Goal: Transaction & Acquisition: Purchase product/service

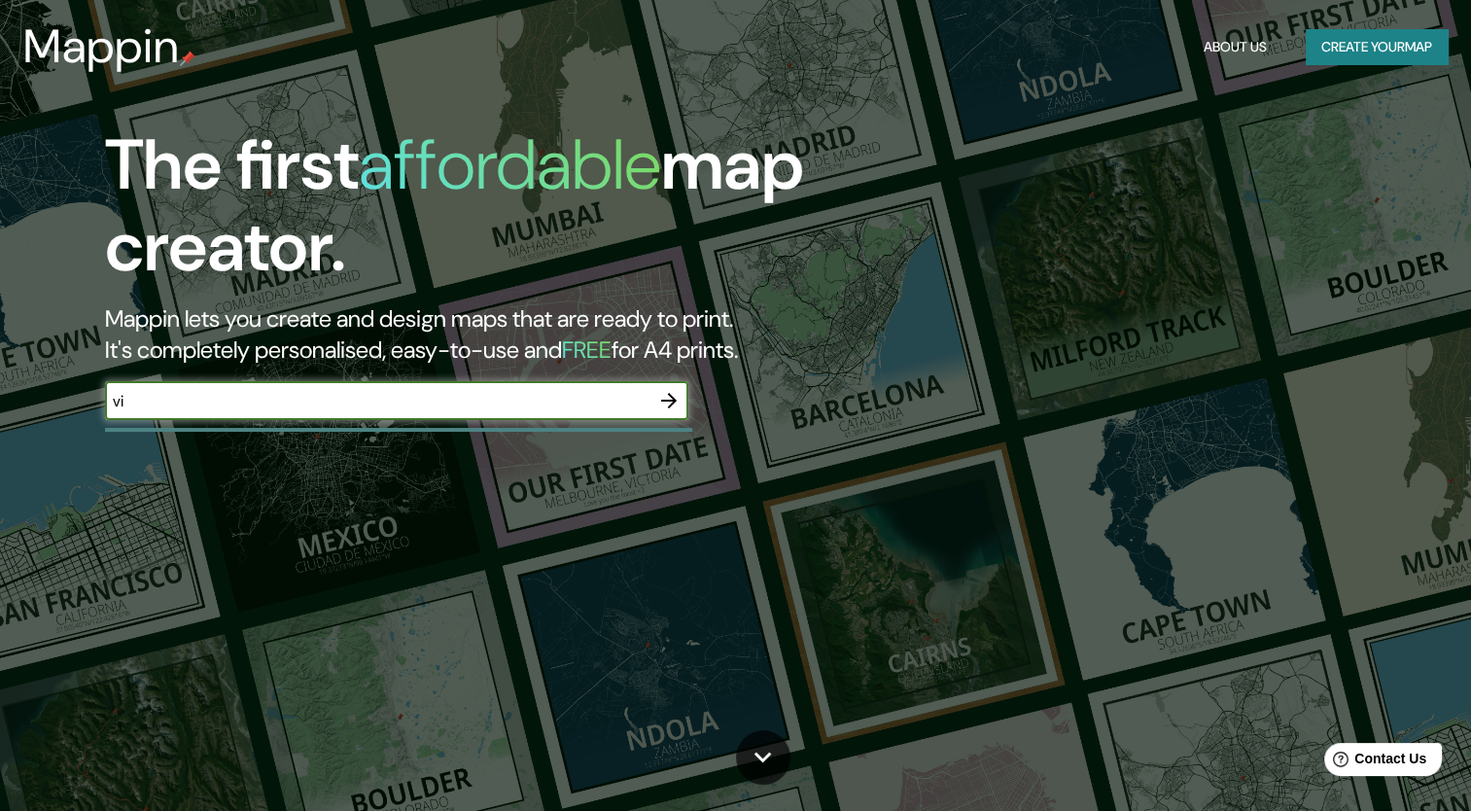
type input "Victoria de durango"
click at [657, 398] on icon "button" at bounding box center [668, 400] width 23 height 23
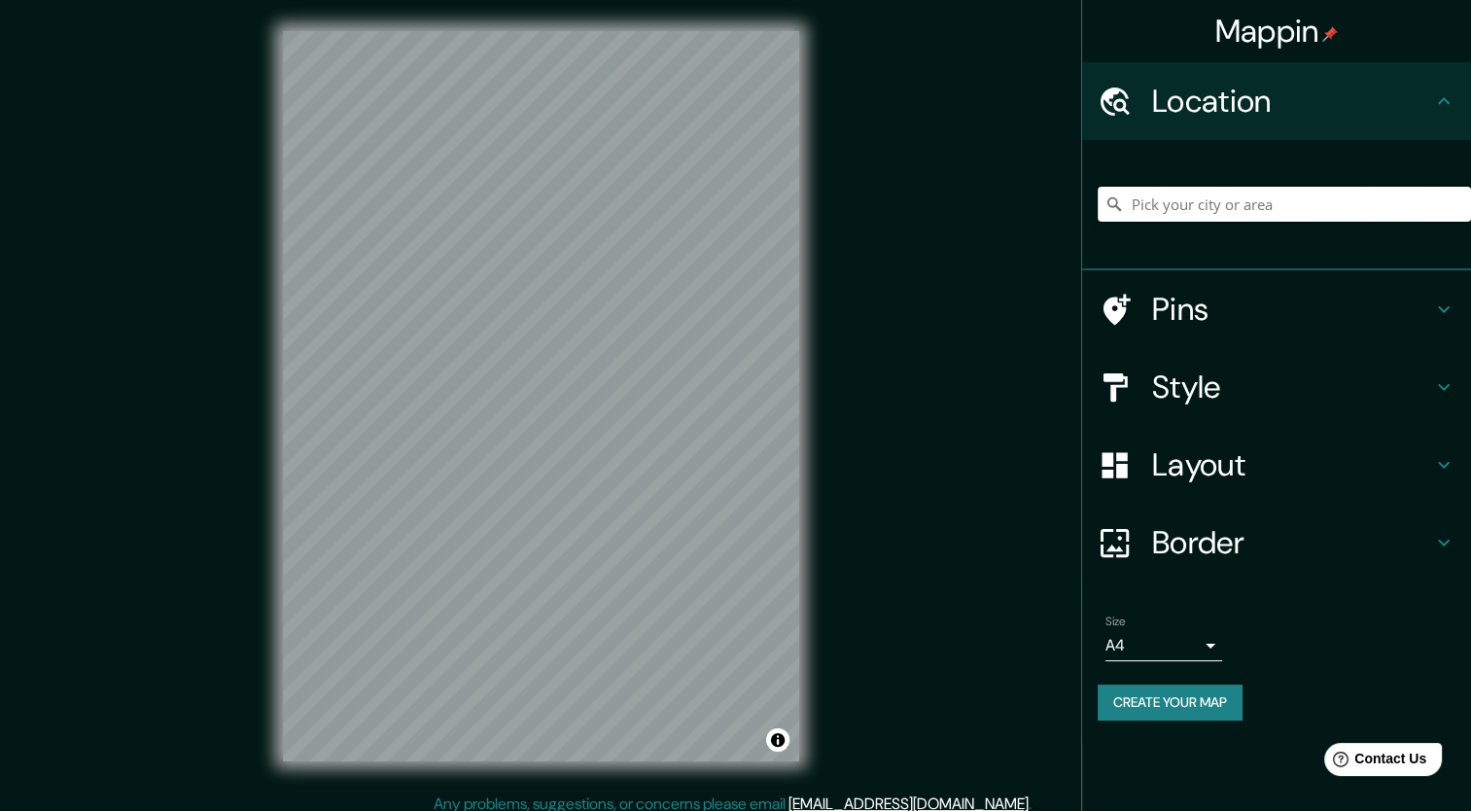
click at [1221, 195] on input "Pick your city or area" at bounding box center [1284, 204] width 373 height 35
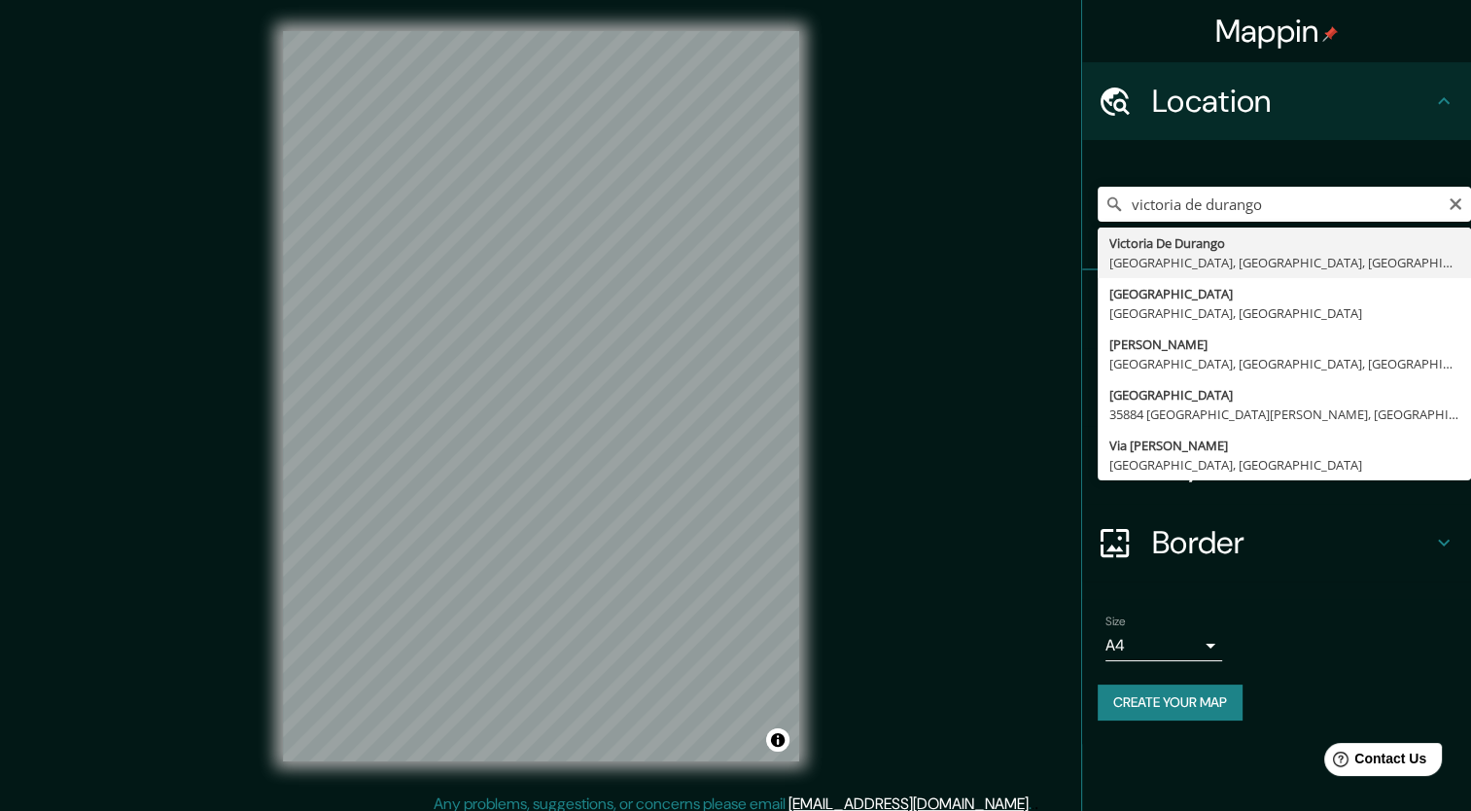
type input "[GEOGRAPHIC_DATA], [GEOGRAPHIC_DATA], [GEOGRAPHIC_DATA]"
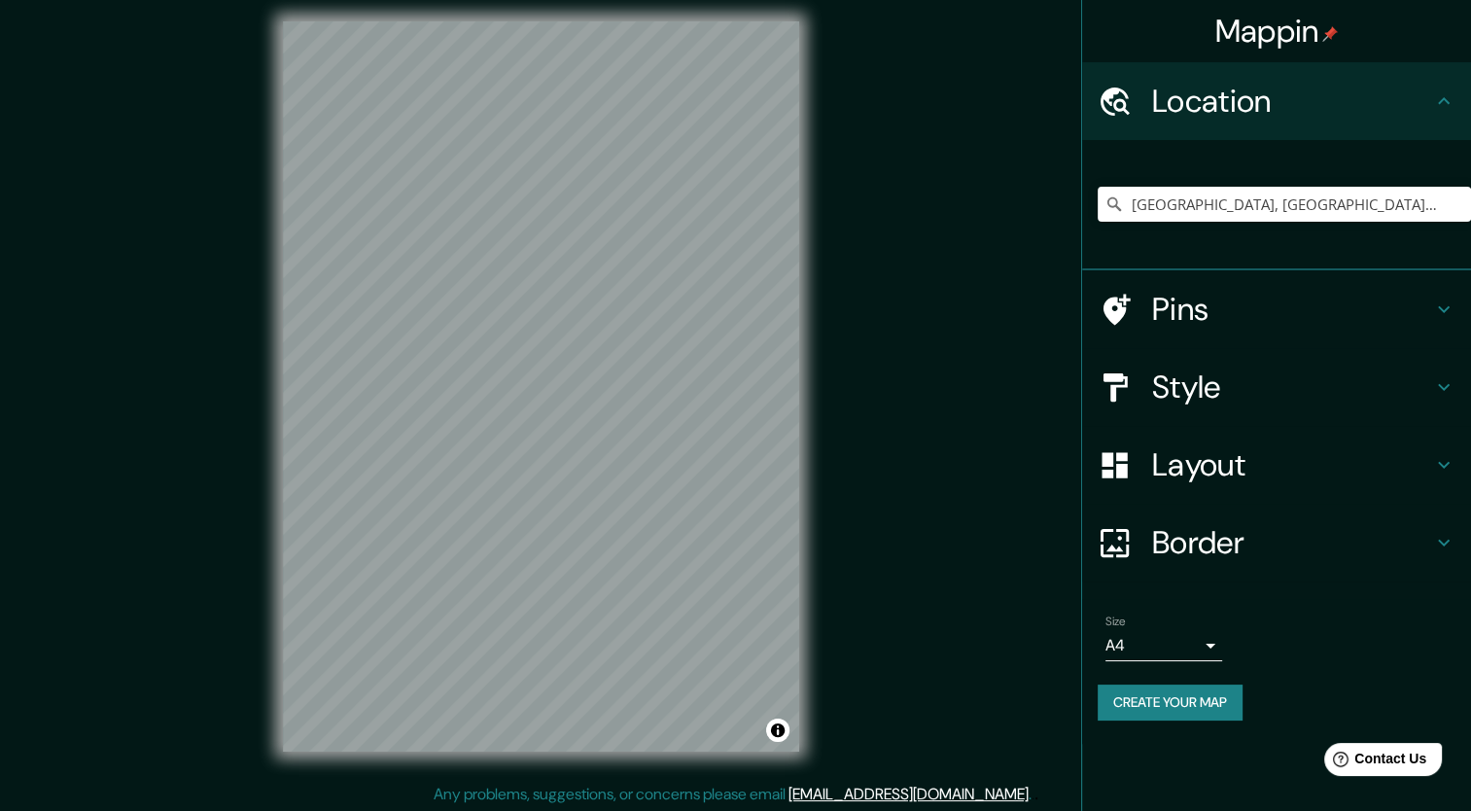
scroll to position [12, 0]
click at [1228, 465] on h4 "Layout" at bounding box center [1292, 464] width 280 height 39
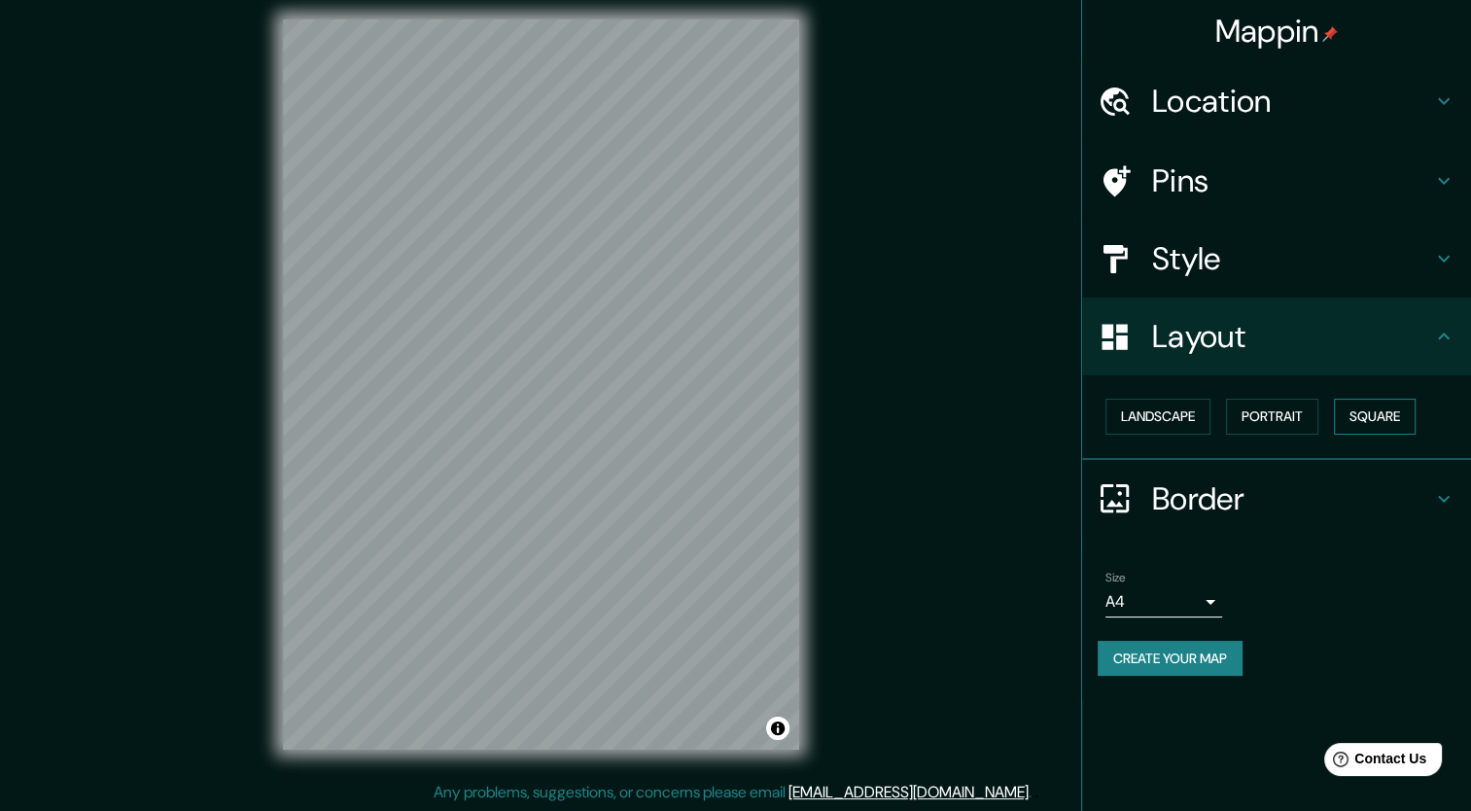
click at [1357, 418] on button "Square" at bounding box center [1375, 417] width 82 height 36
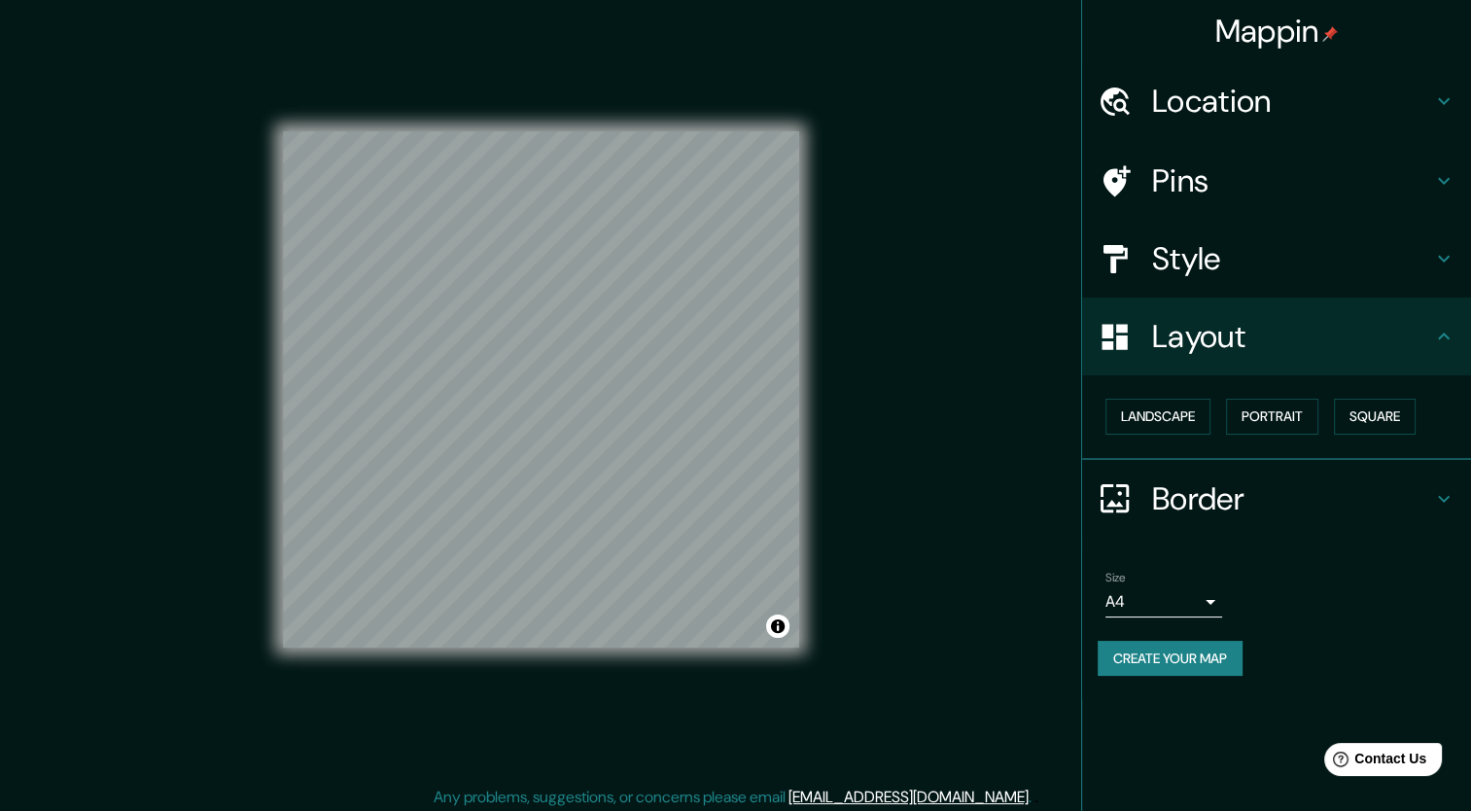
scroll to position [0, 0]
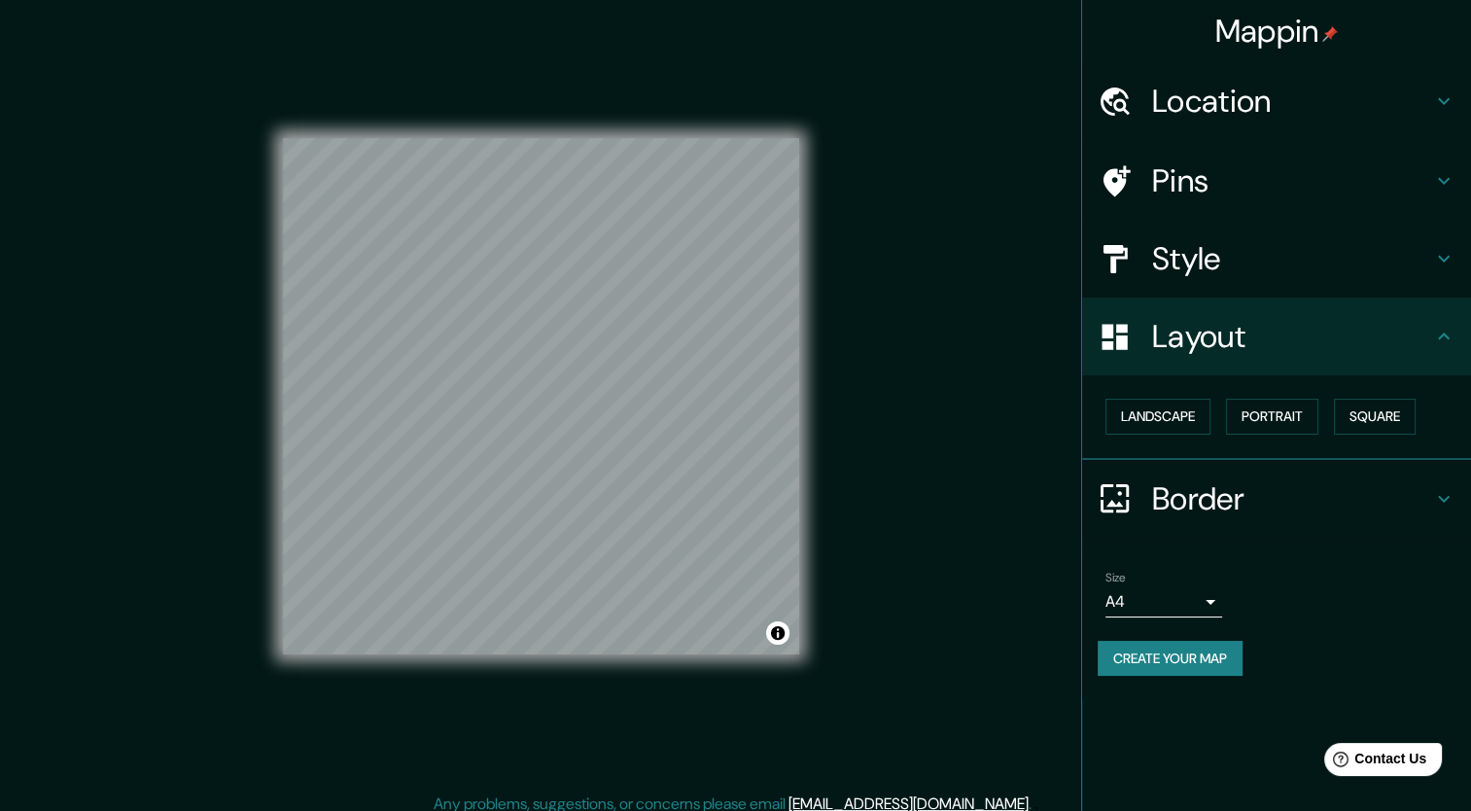
click at [1212, 264] on h4 "Style" at bounding box center [1292, 258] width 280 height 39
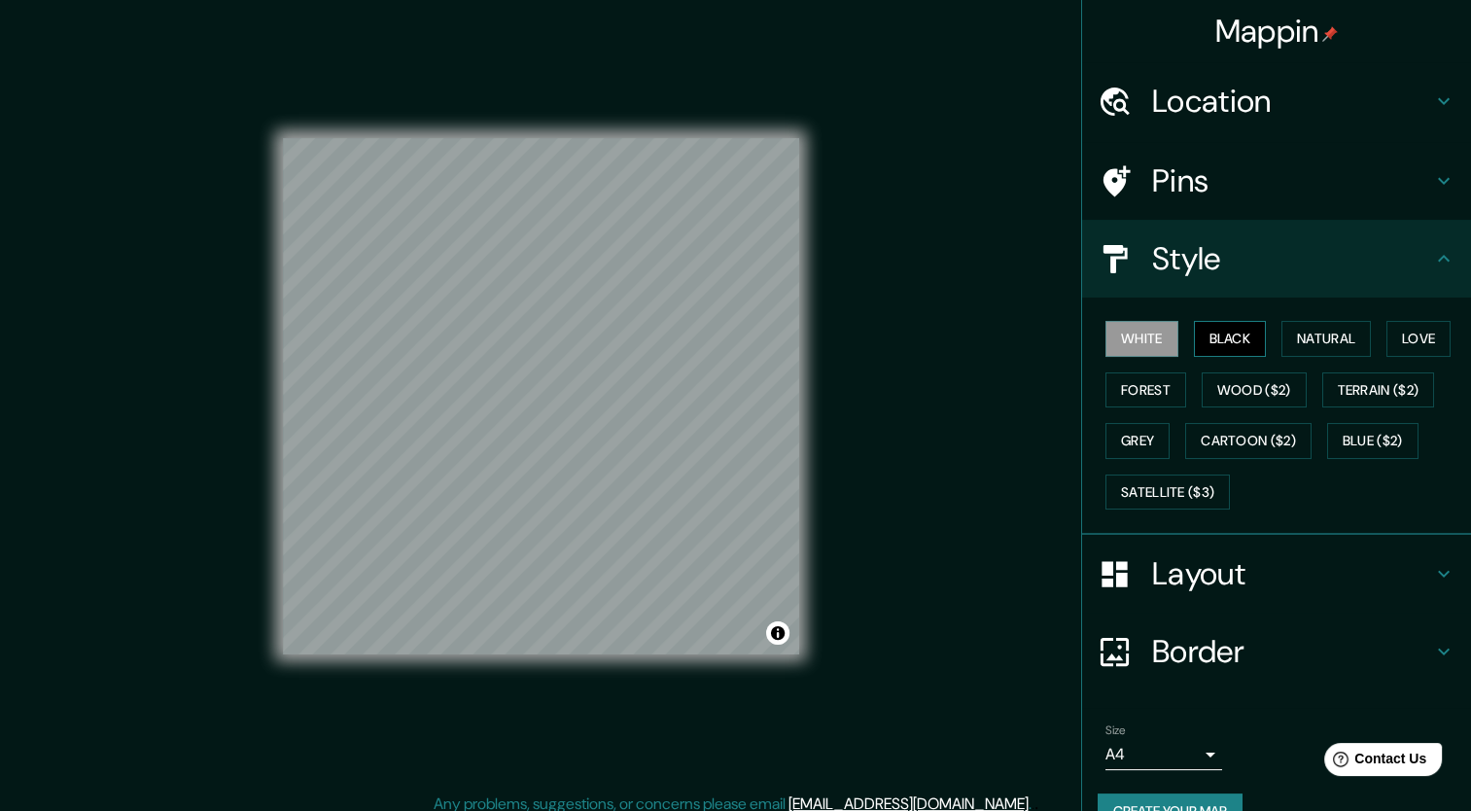
click at [1218, 334] on button "Black" at bounding box center [1230, 339] width 73 height 36
click at [1292, 327] on button "Natural" at bounding box center [1326, 339] width 89 height 36
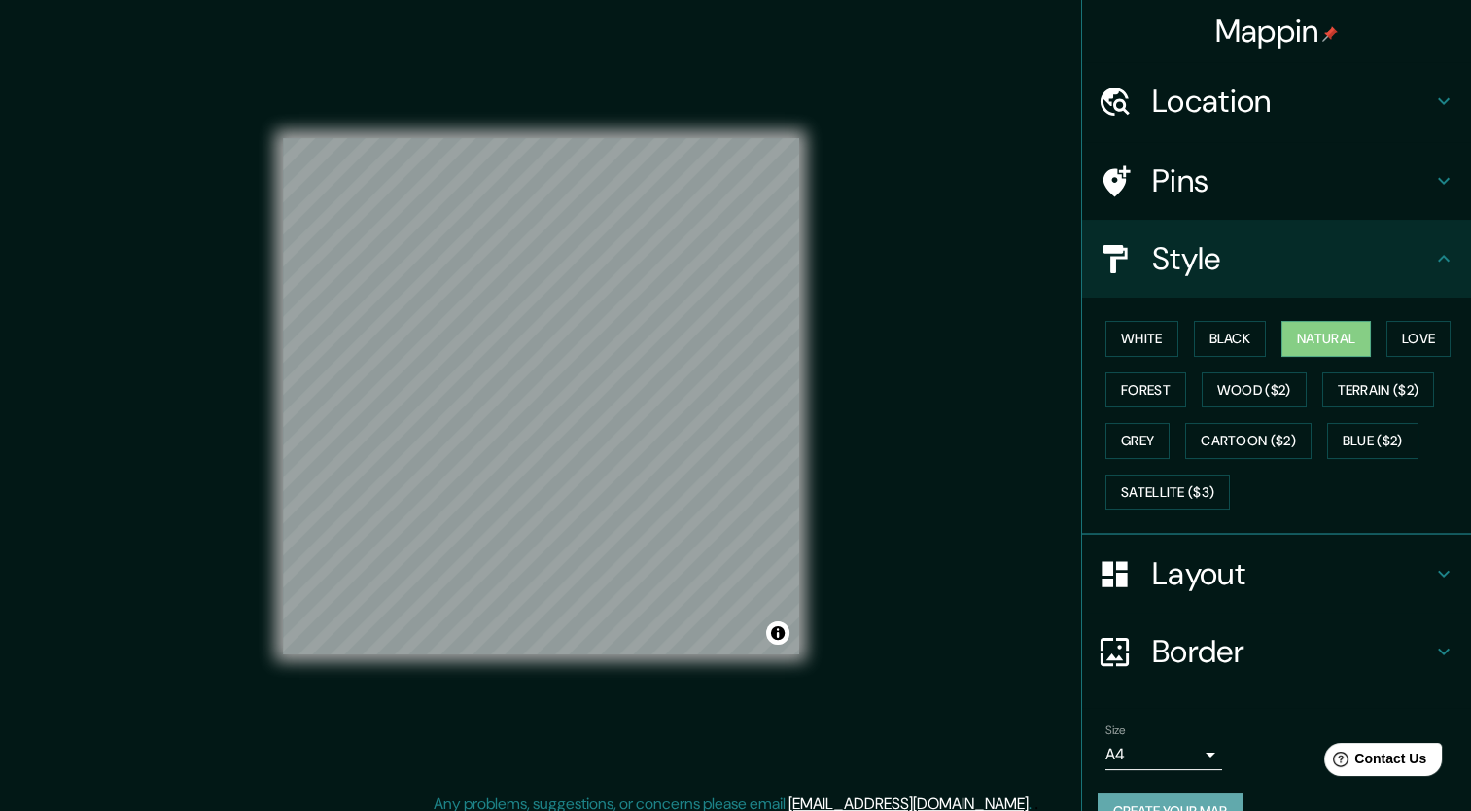
click at [1195, 807] on button "Create your map" at bounding box center [1170, 811] width 145 height 36
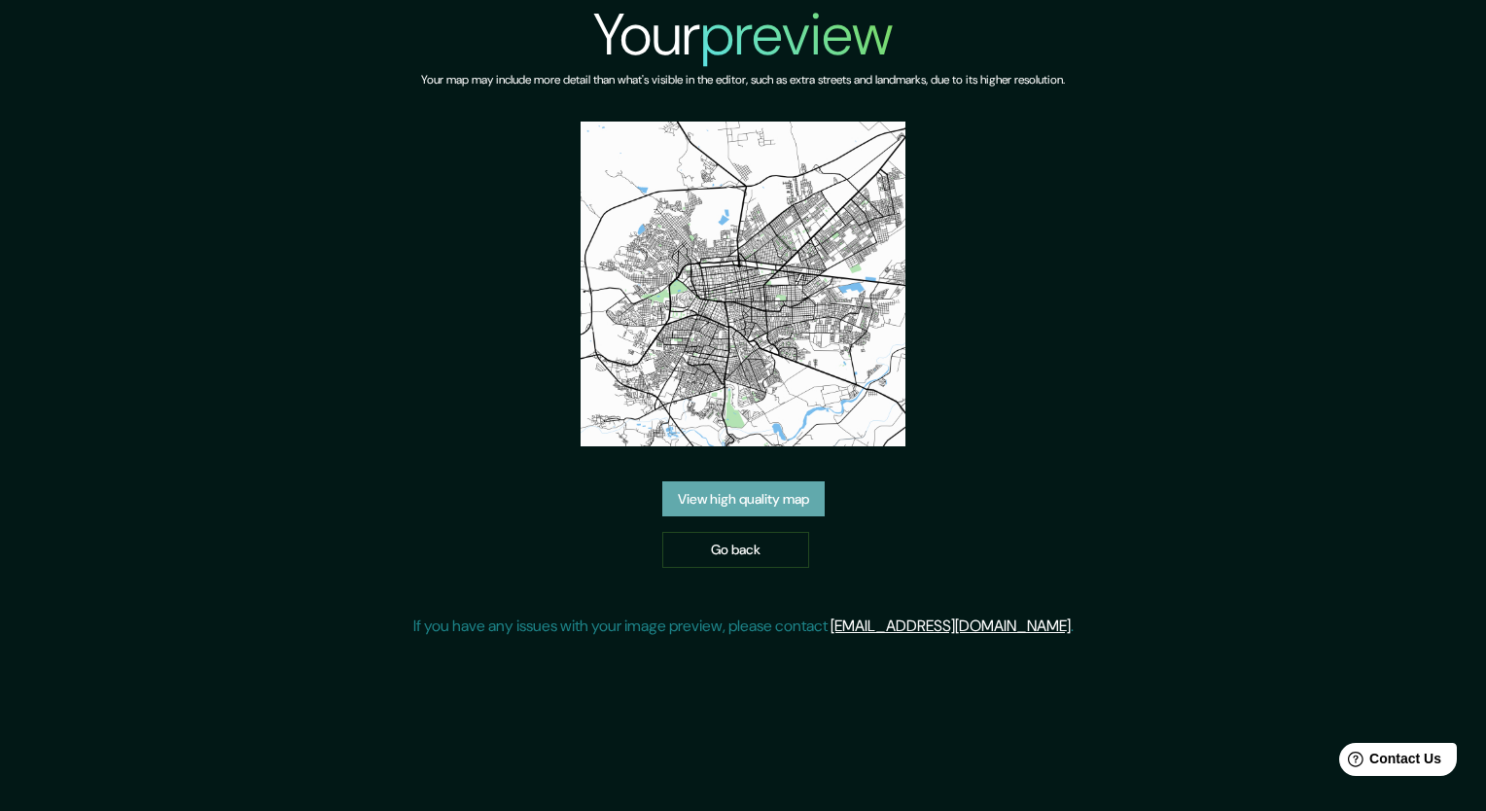
click at [711, 507] on link "View high quality map" at bounding box center [743, 499] width 162 height 36
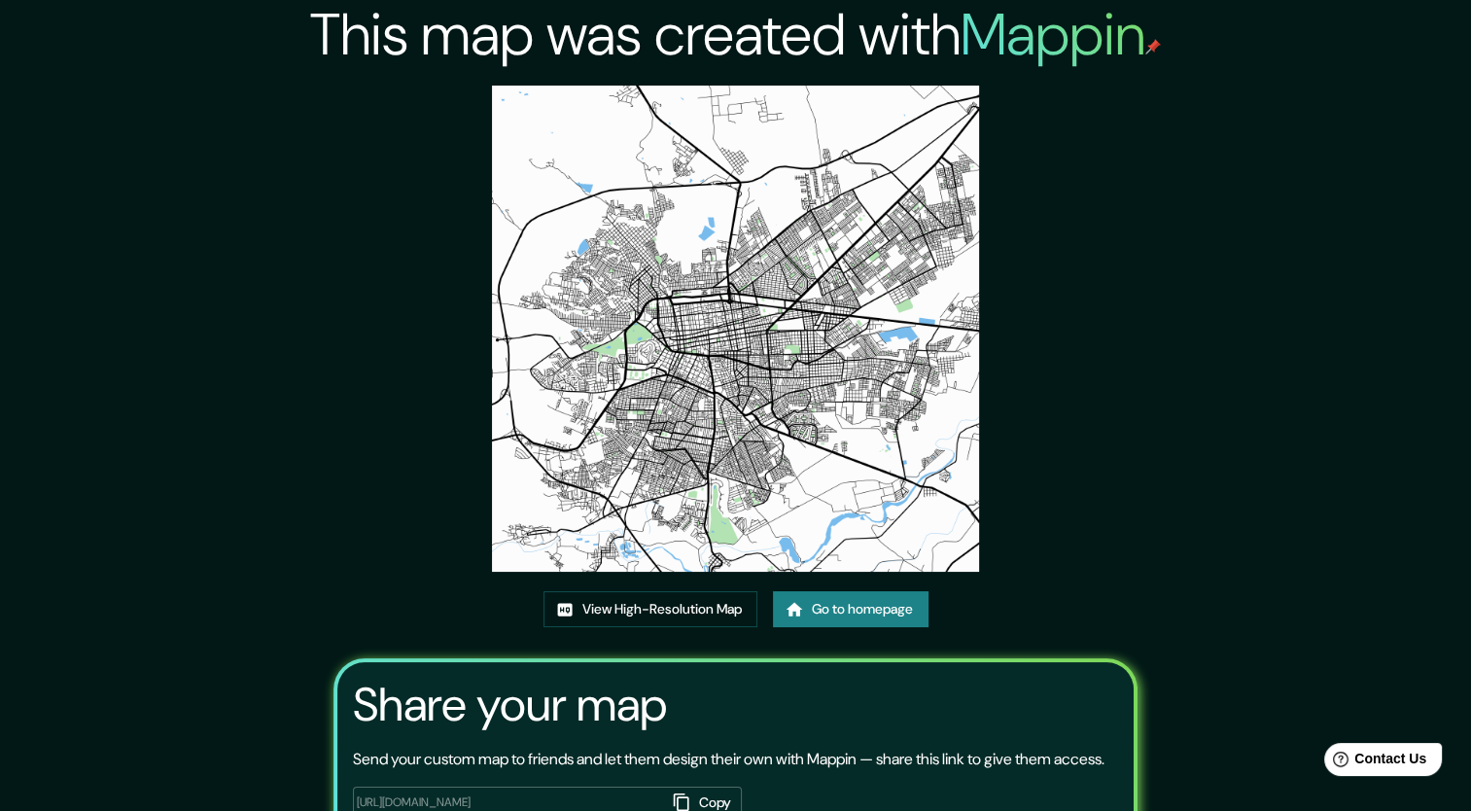
click at [895, 179] on img at bounding box center [735, 329] width 486 height 486
click at [895, 178] on img at bounding box center [735, 329] width 486 height 486
click at [969, 112] on img at bounding box center [735, 329] width 486 height 486
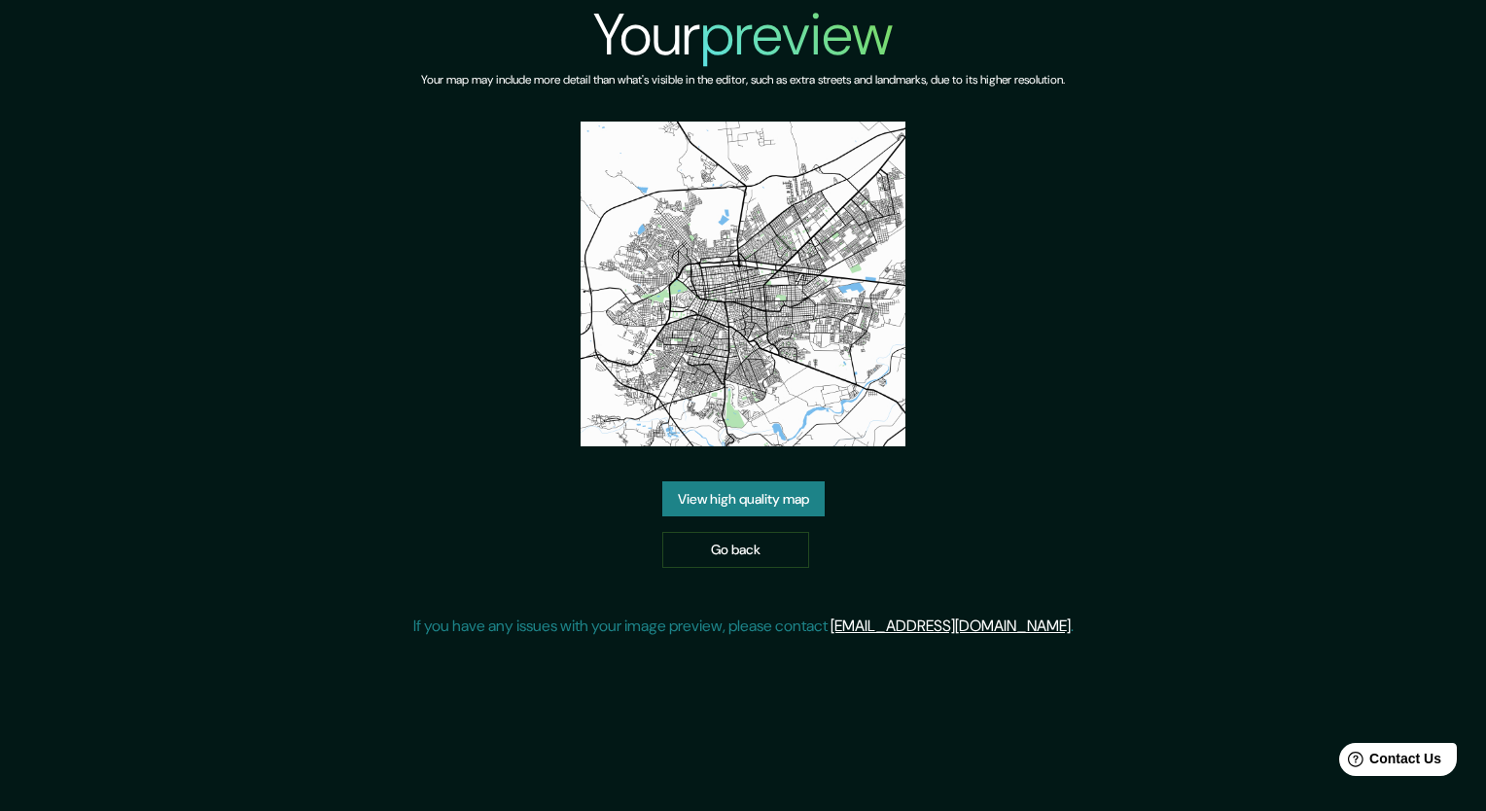
click at [758, 389] on img at bounding box center [742, 284] width 325 height 325
click at [765, 550] on link "Go back" at bounding box center [735, 550] width 147 height 36
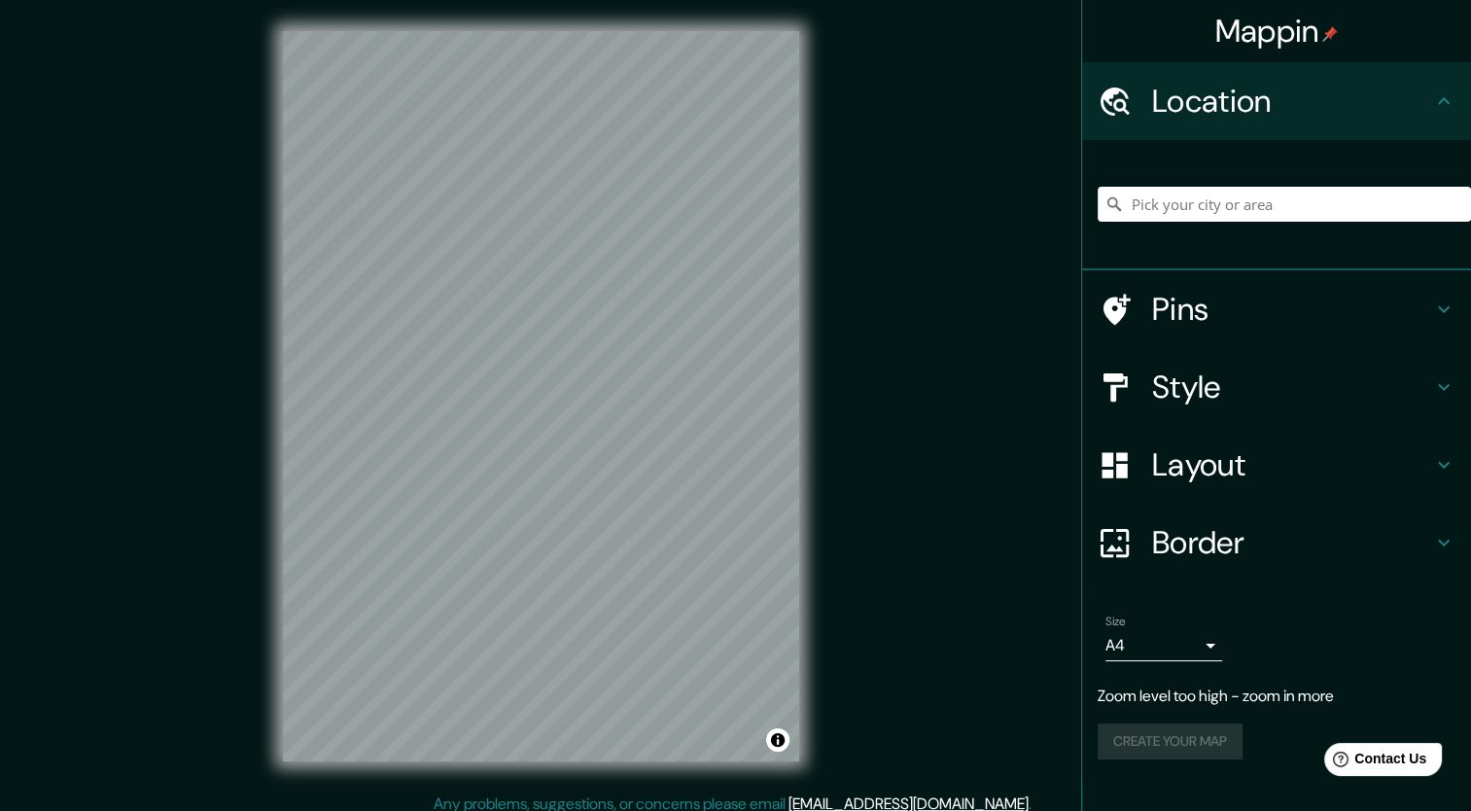
click at [869, 177] on div "Mappin Location Pins Style Layout Border Choose a border. Hint : you can make l…" at bounding box center [735, 412] width 1471 height 824
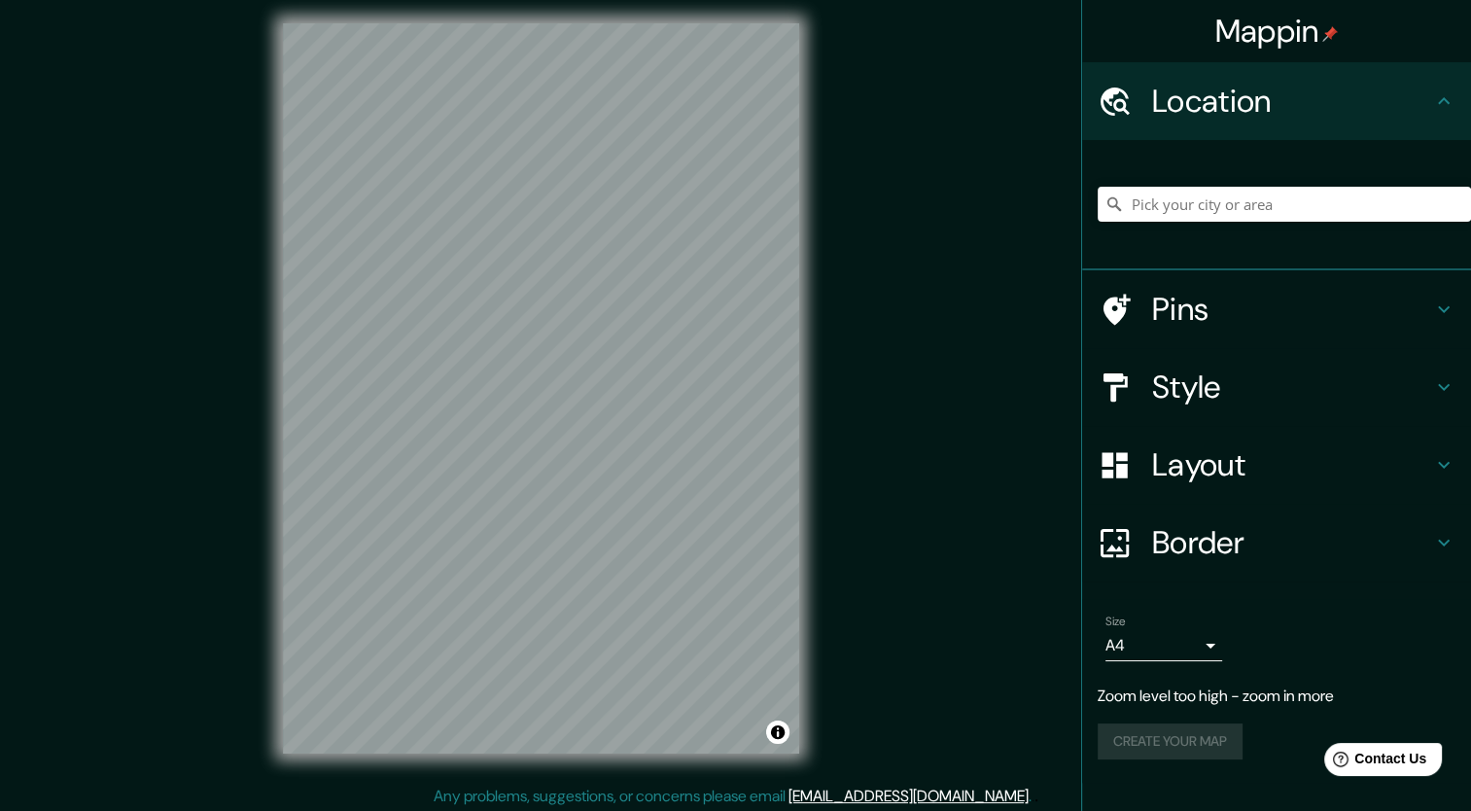
scroll to position [12, 0]
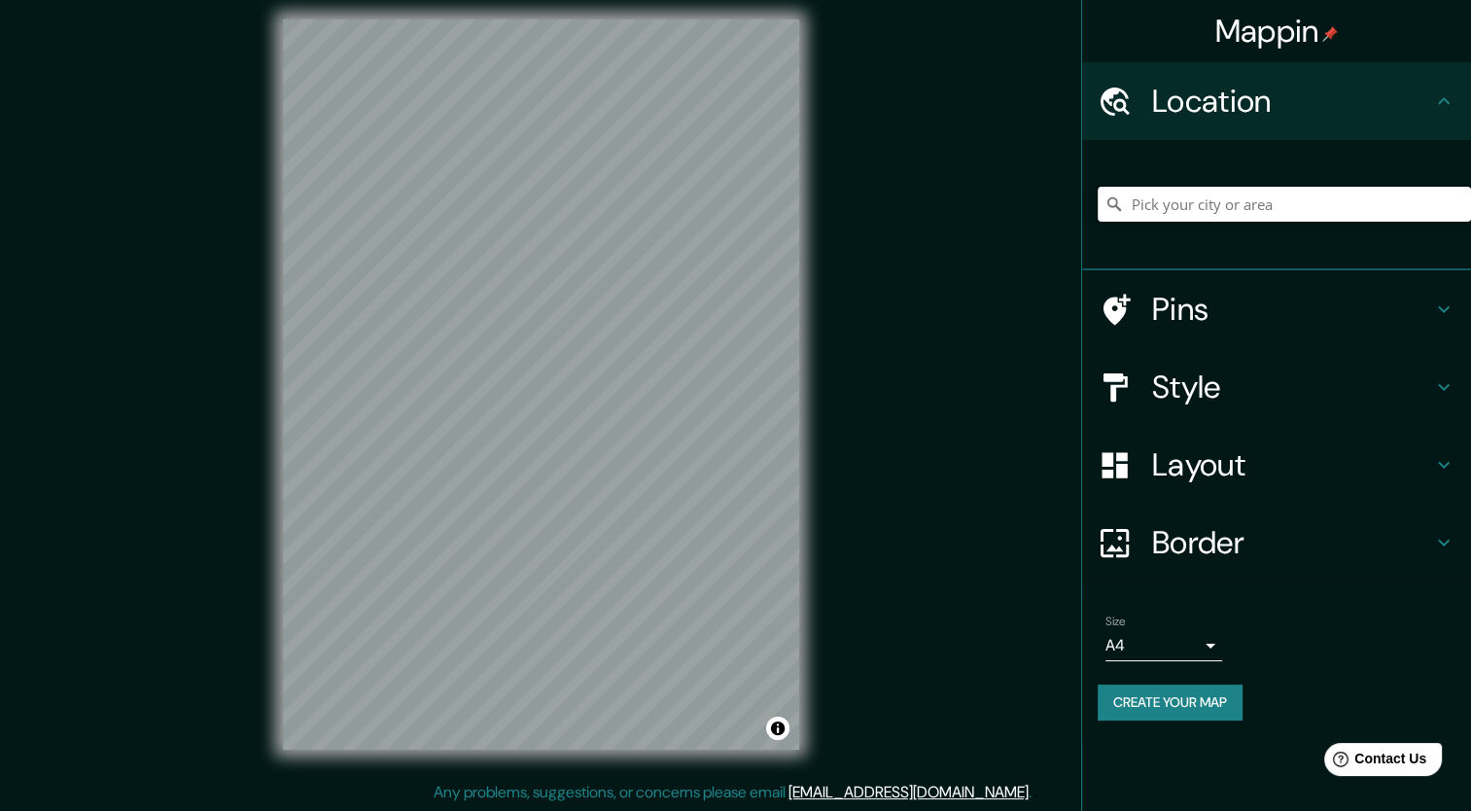
click at [1224, 215] on input "Pick your city or area" at bounding box center [1284, 204] width 373 height 35
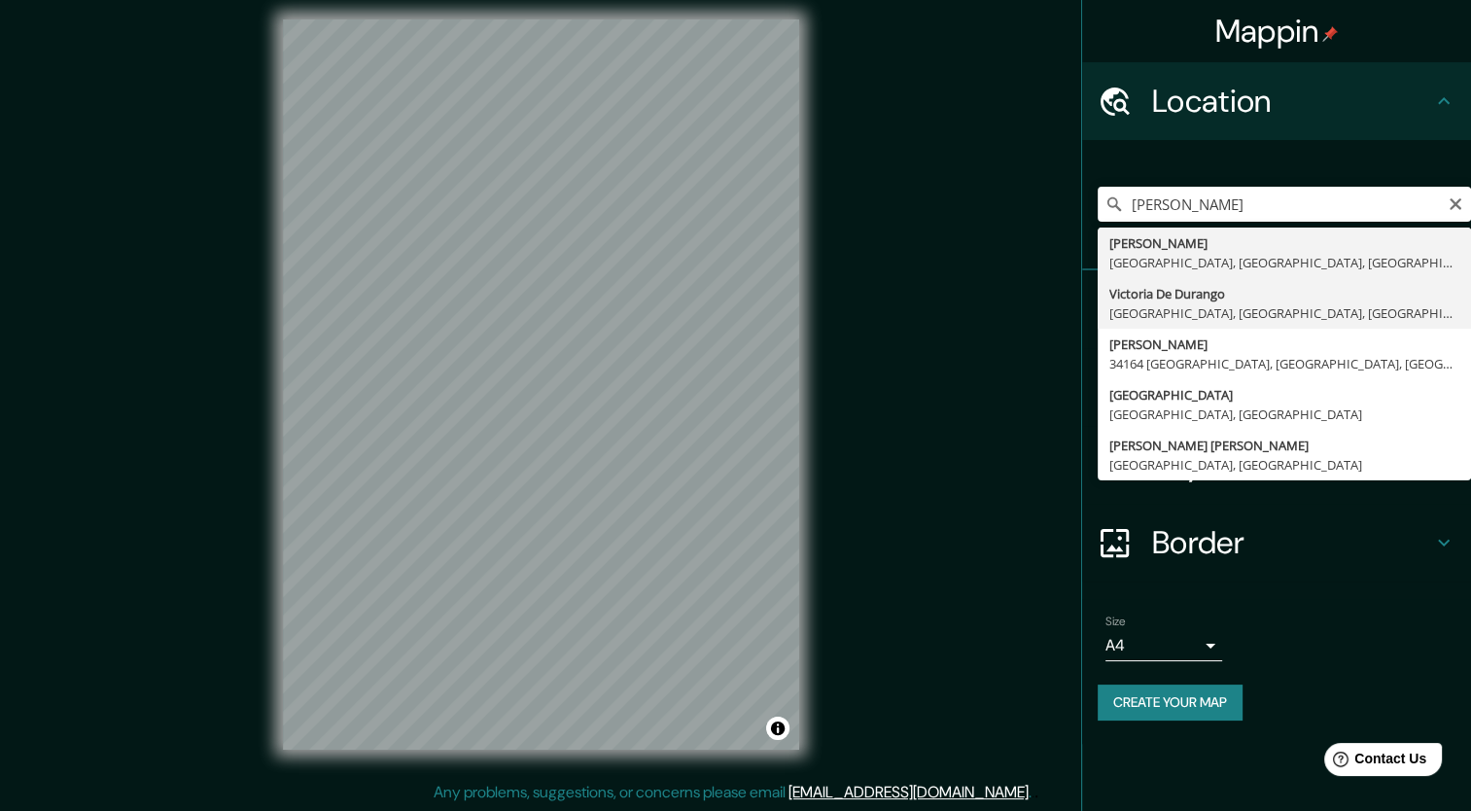
type input "[GEOGRAPHIC_DATA], [GEOGRAPHIC_DATA], [GEOGRAPHIC_DATA]"
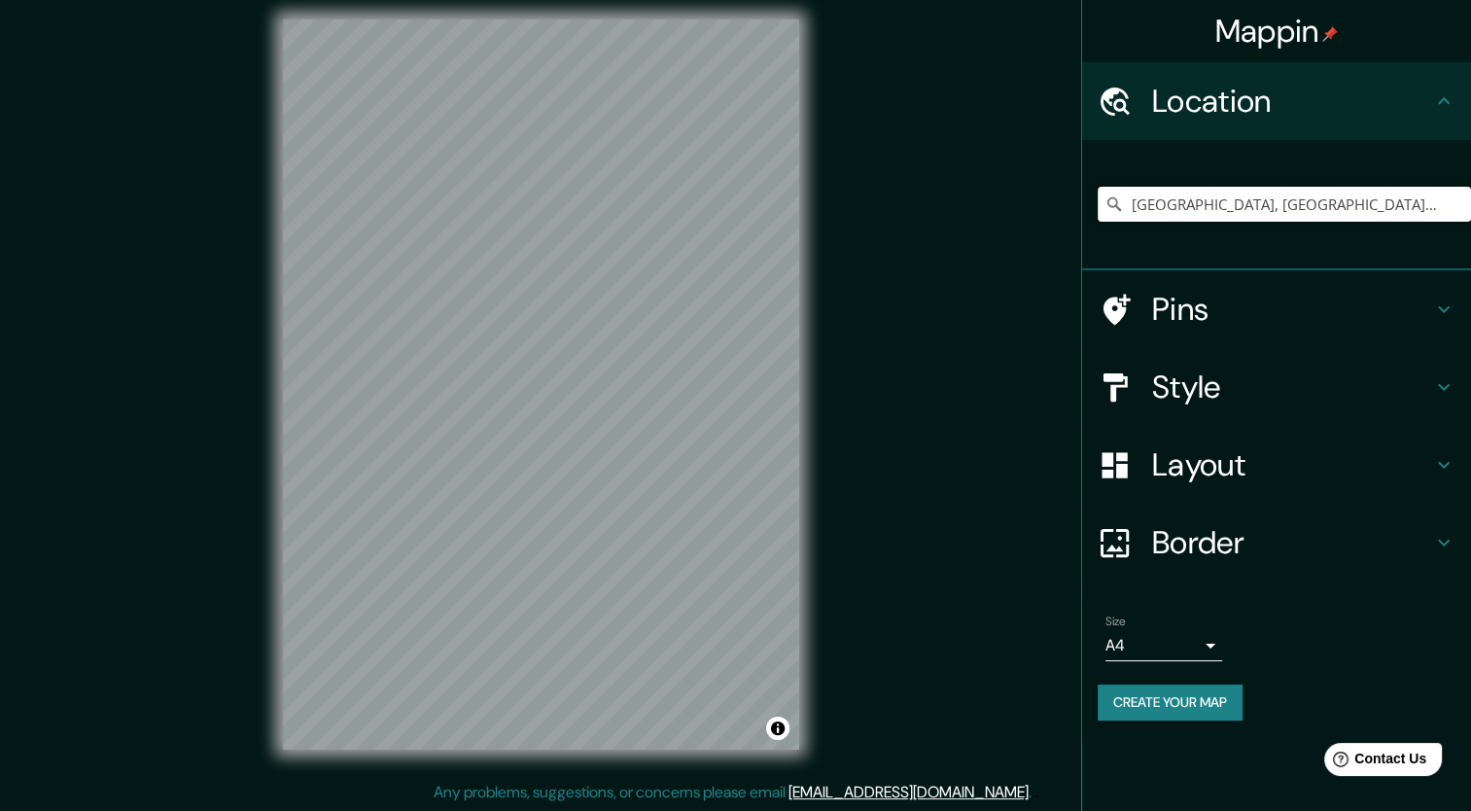
scroll to position [0, 0]
click at [1202, 473] on h4 "Layout" at bounding box center [1292, 464] width 280 height 39
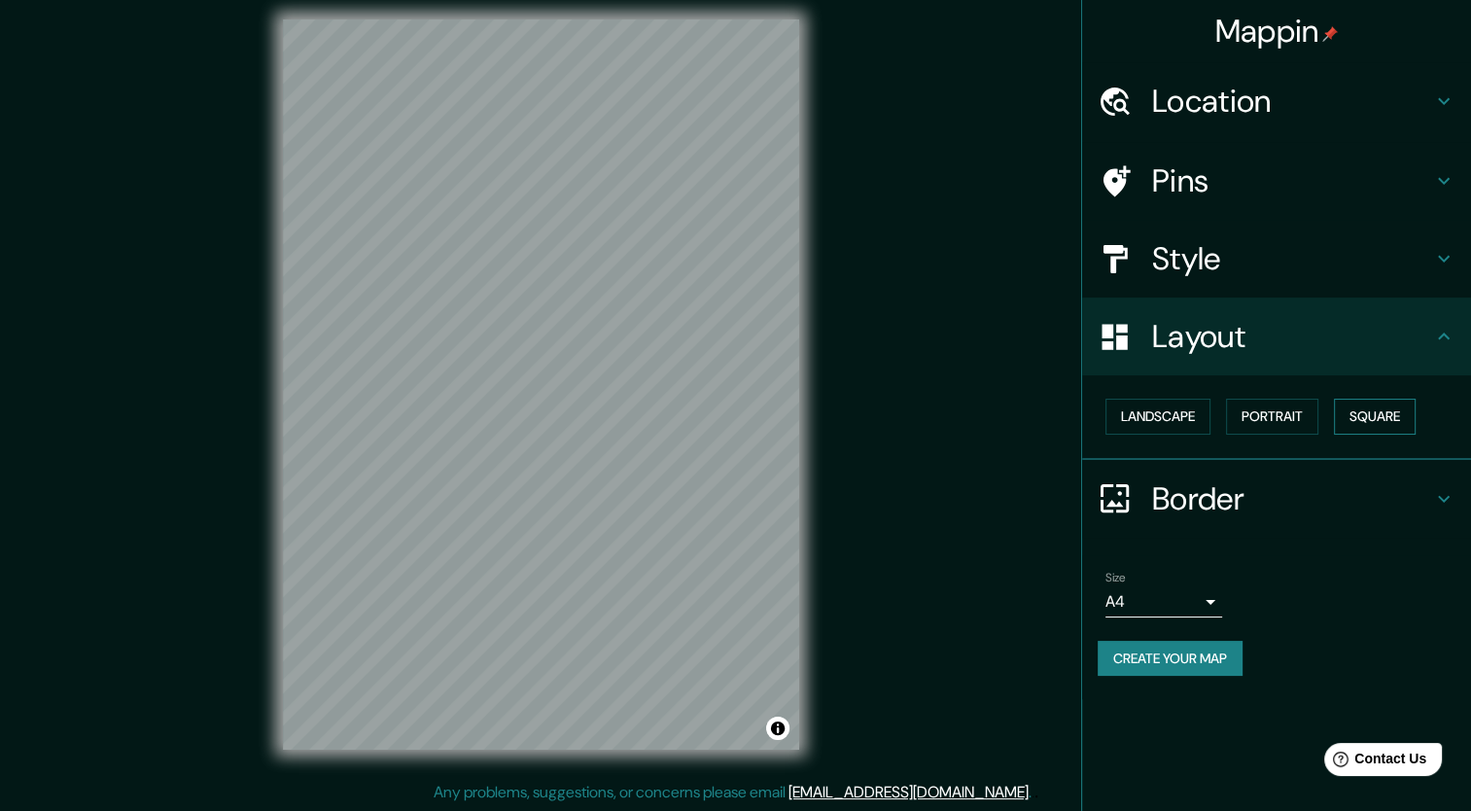
click at [1360, 407] on button "Square" at bounding box center [1375, 417] width 82 height 36
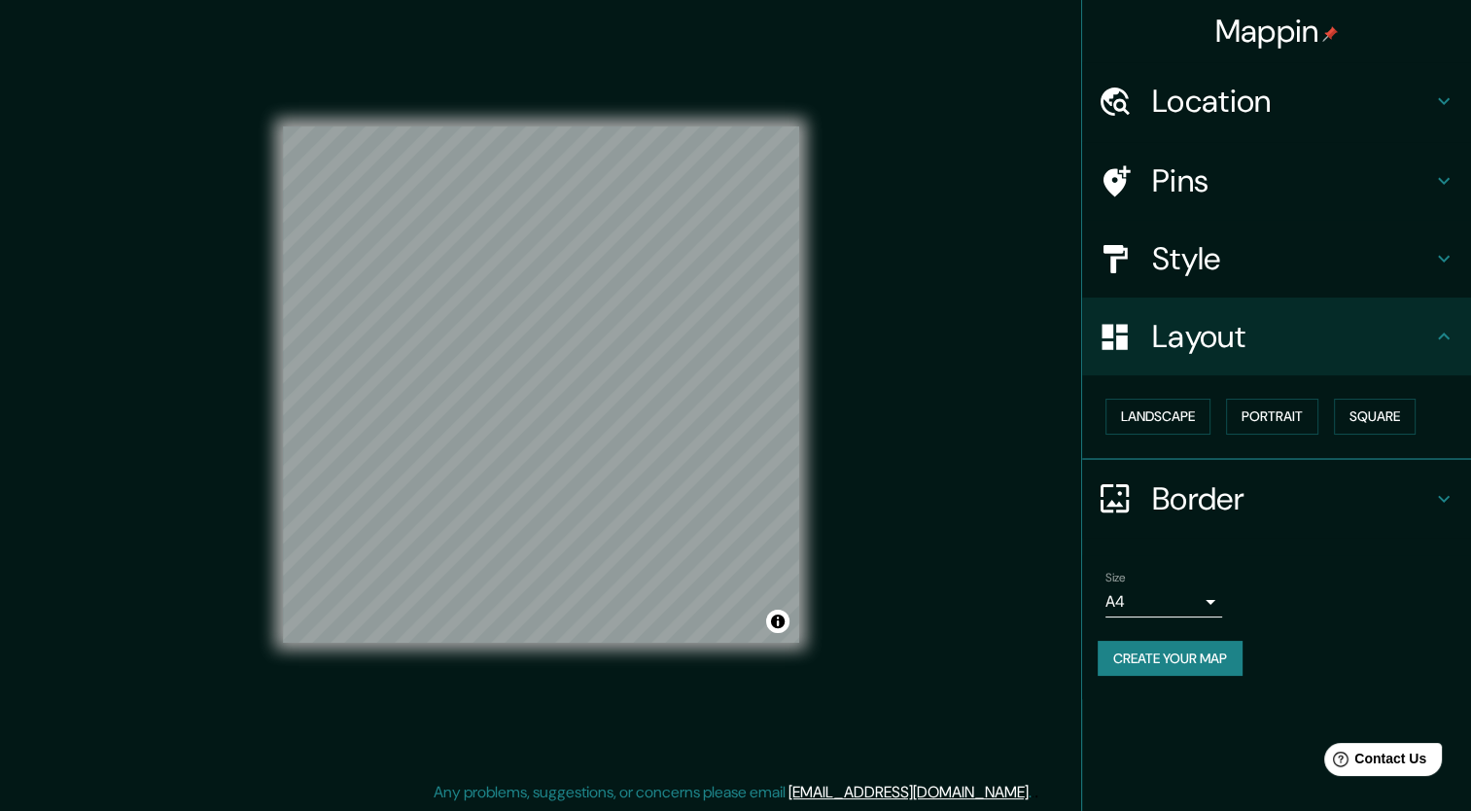
click at [1225, 251] on h4 "Style" at bounding box center [1292, 258] width 280 height 39
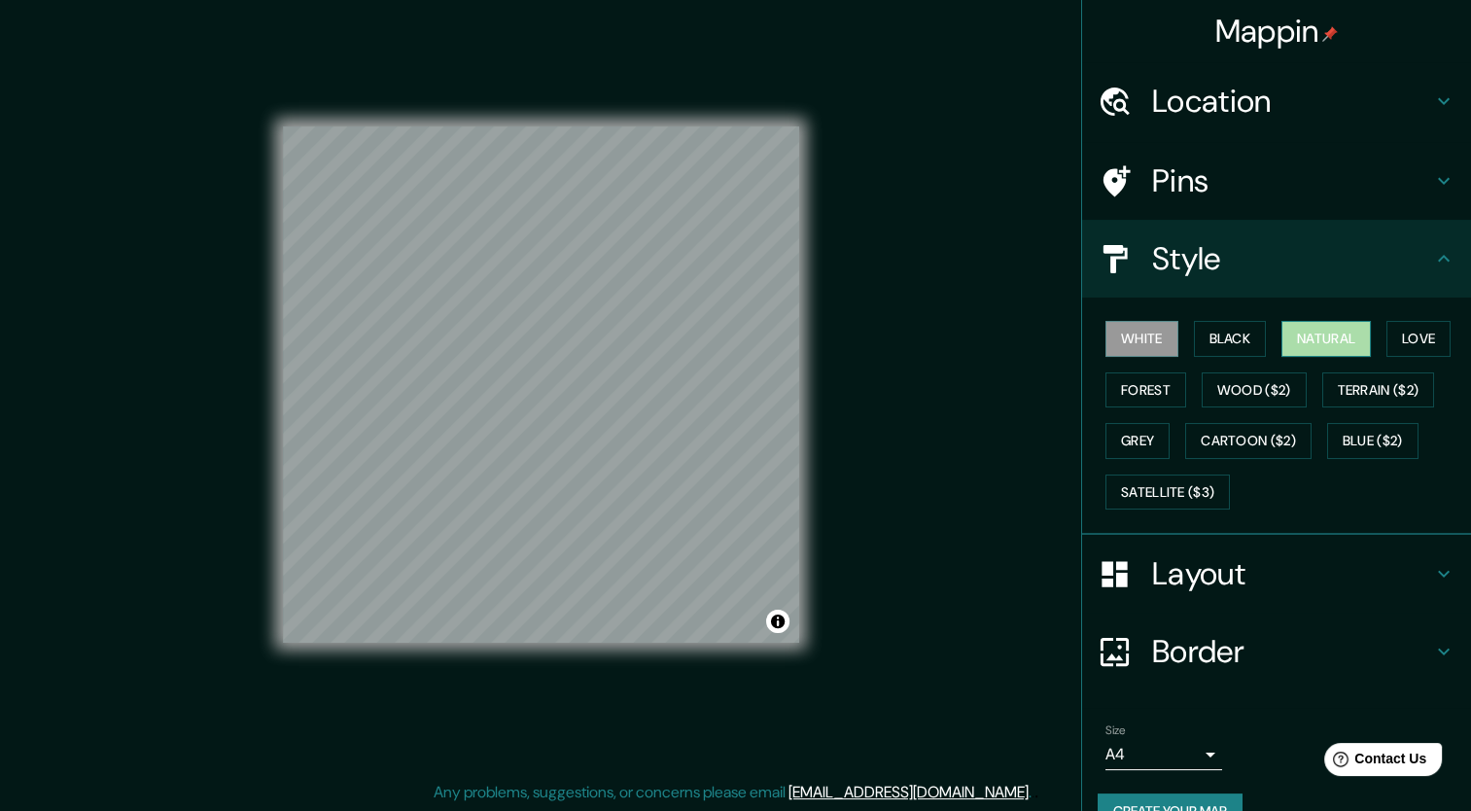
click at [1288, 342] on button "Natural" at bounding box center [1326, 339] width 89 height 36
click at [1009, 487] on div "Mappin Location [GEOGRAPHIC_DATA], [GEOGRAPHIC_DATA], [GEOGRAPHIC_DATA] Pins St…" at bounding box center [735, 400] width 1471 height 824
click at [1132, 802] on button "Create your map" at bounding box center [1170, 811] width 145 height 36
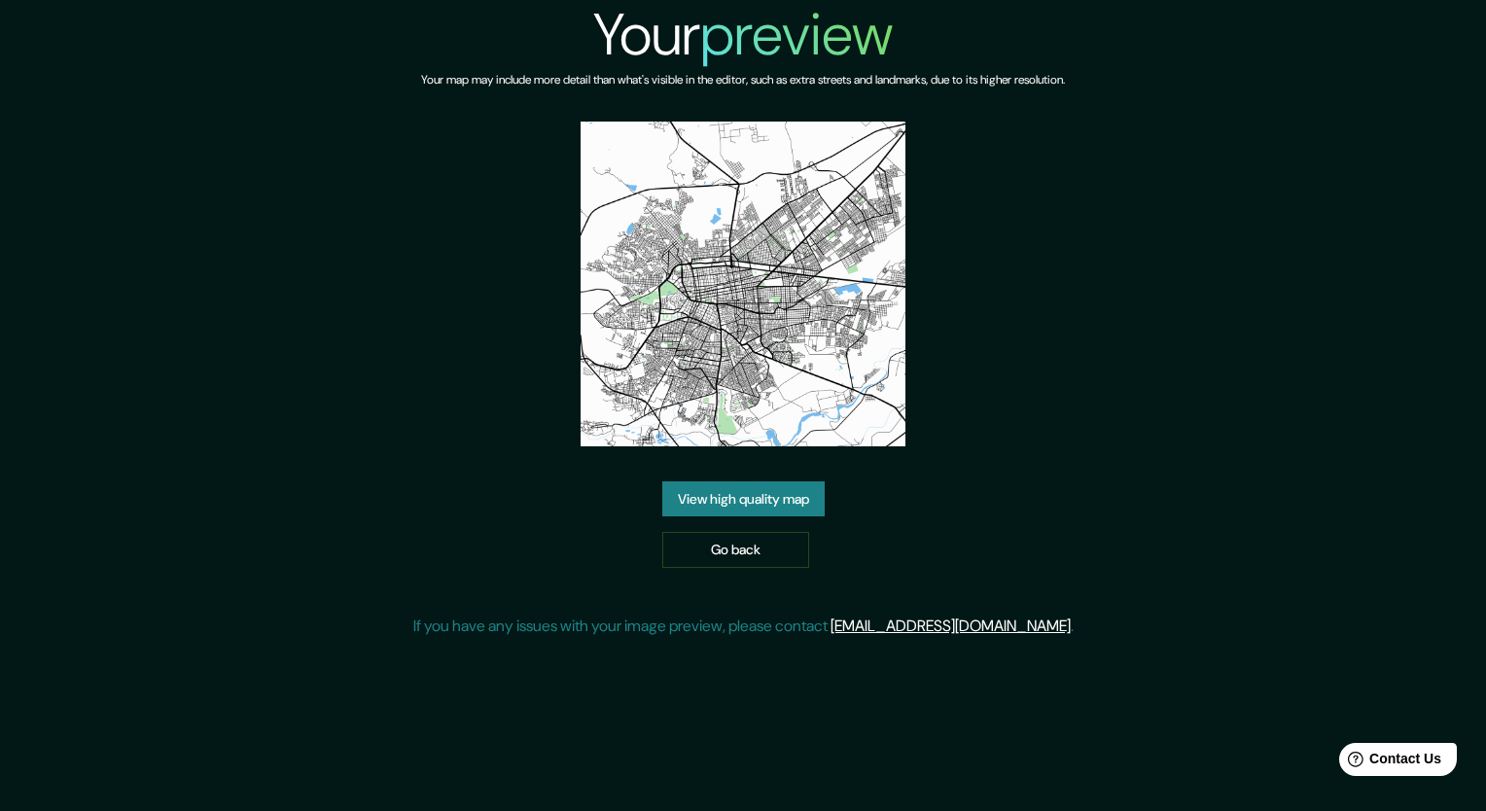
click at [702, 352] on img at bounding box center [742, 284] width 325 height 325
click at [700, 332] on img at bounding box center [742, 284] width 325 height 325
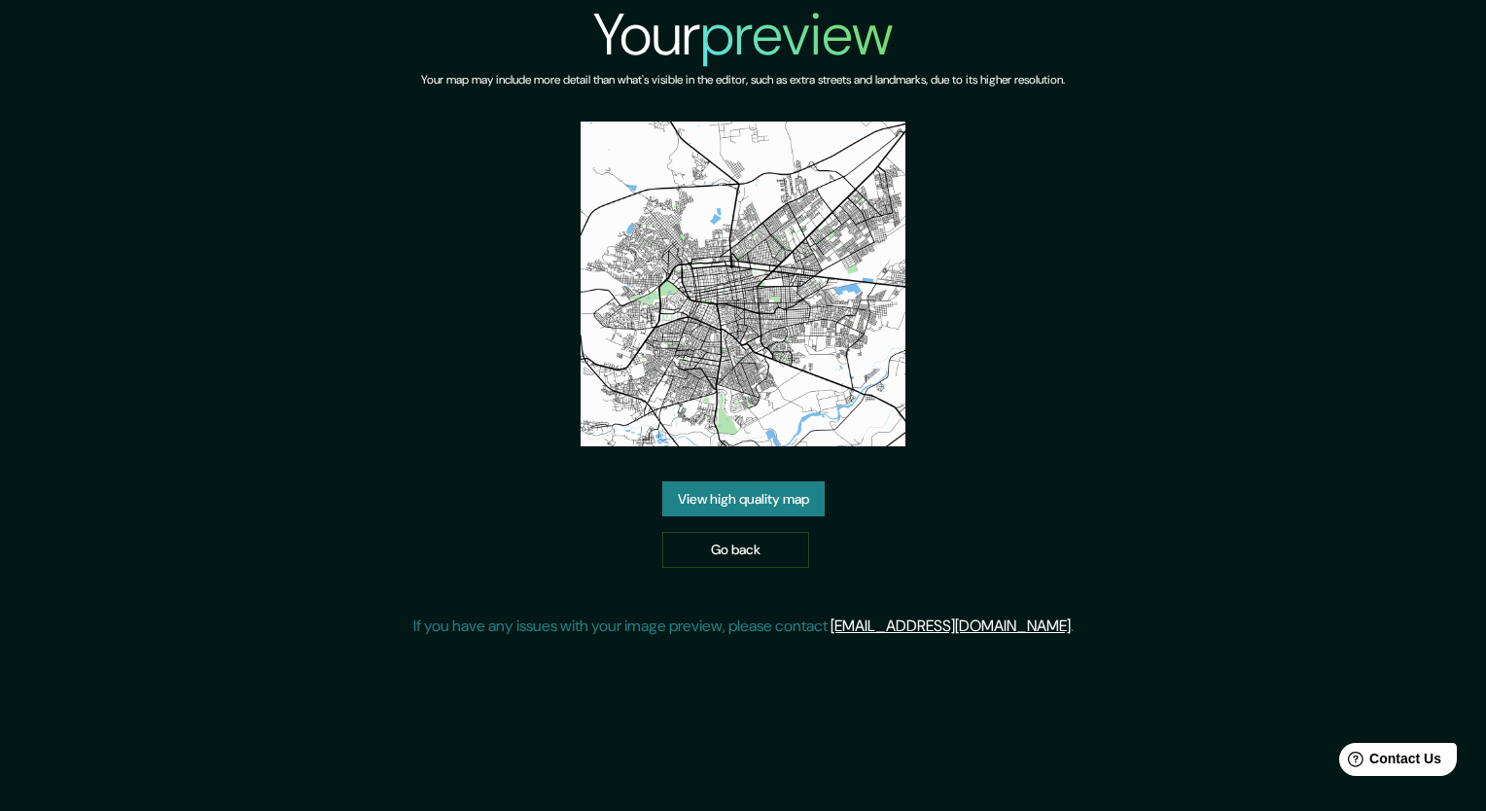
click at [700, 332] on img at bounding box center [742, 284] width 325 height 325
click at [700, 331] on img at bounding box center [742, 284] width 325 height 325
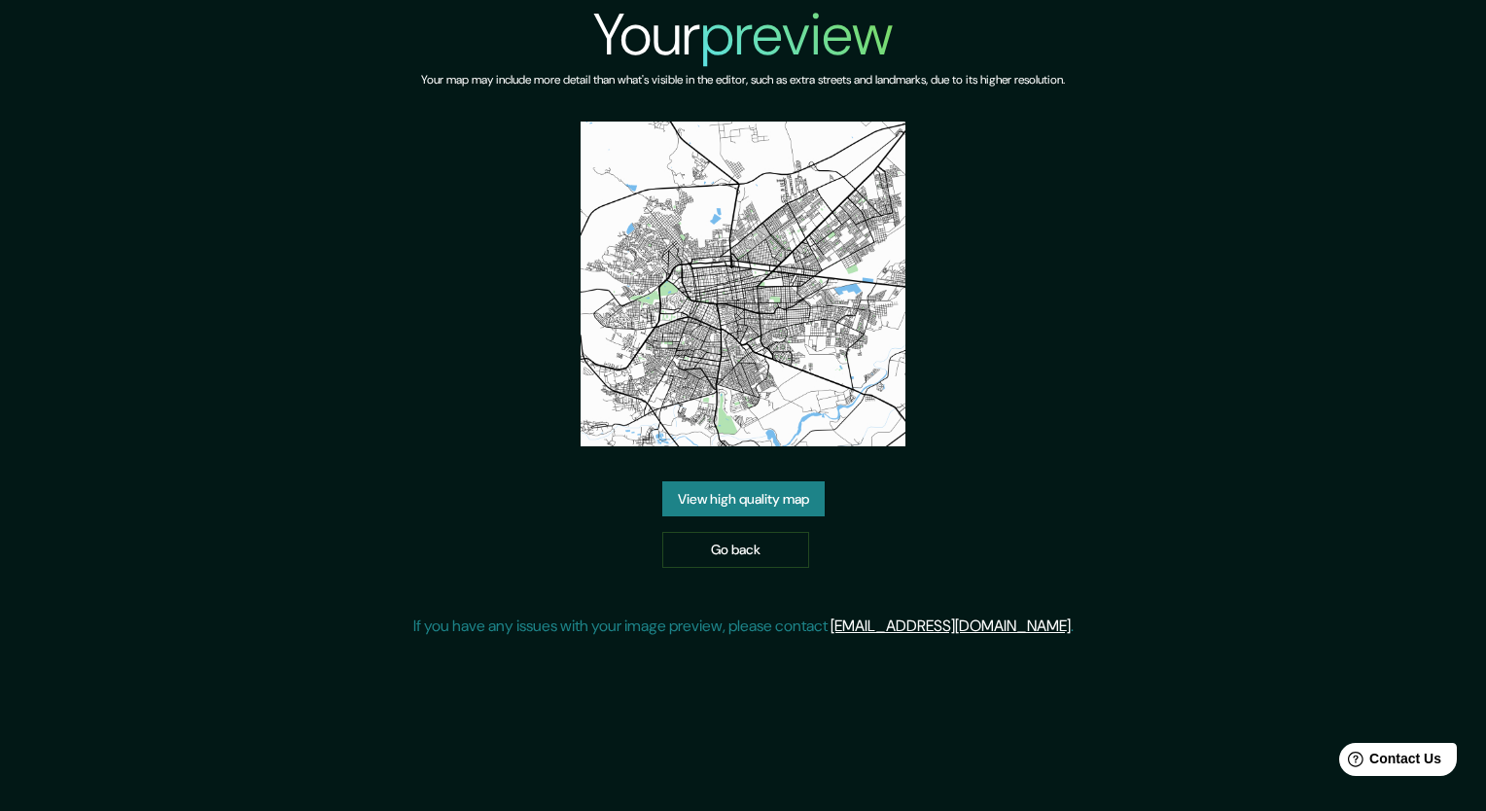
click at [740, 494] on link "View high quality map" at bounding box center [743, 499] width 162 height 36
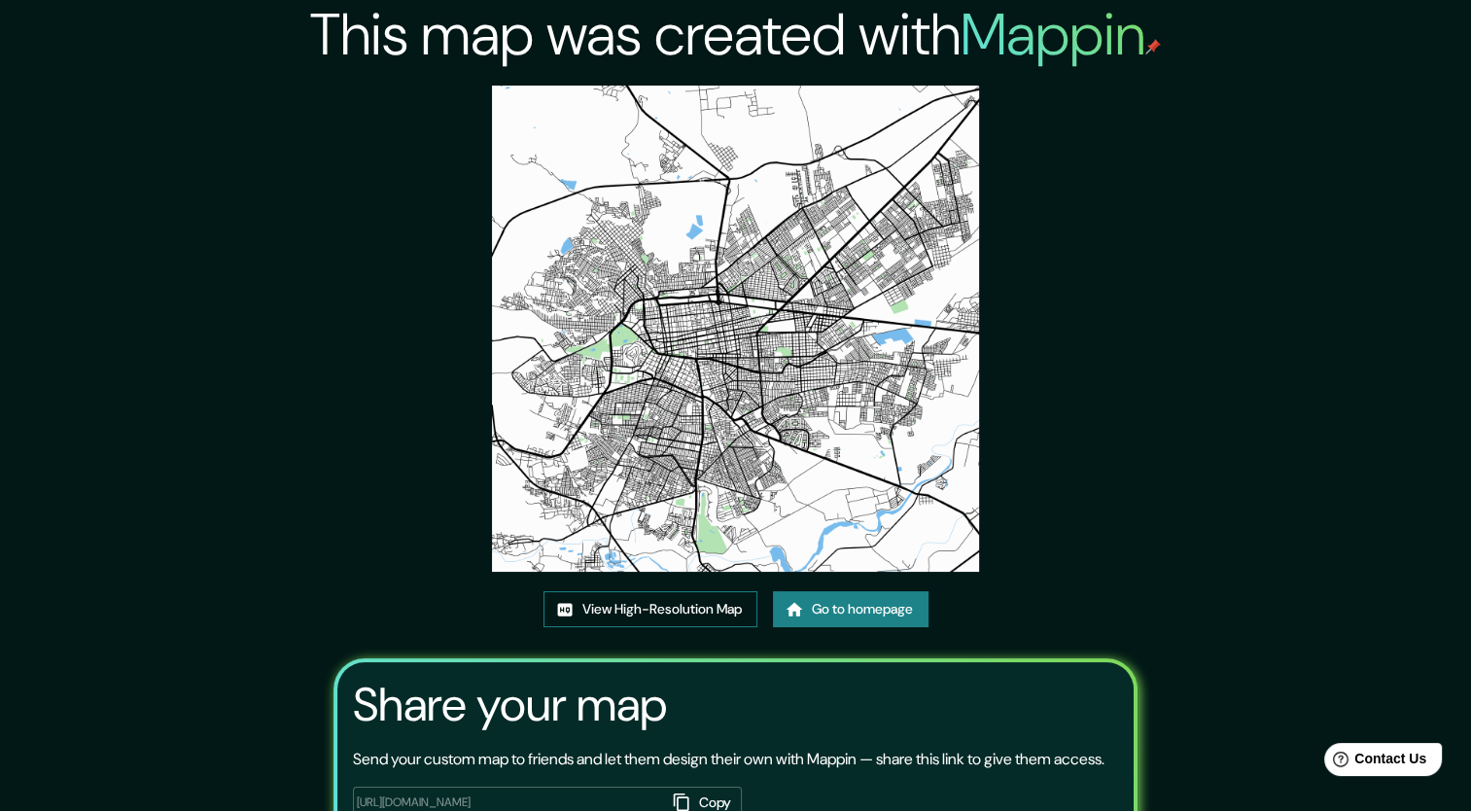
click at [671, 613] on link "View High-Resolution Map" at bounding box center [651, 609] width 214 height 36
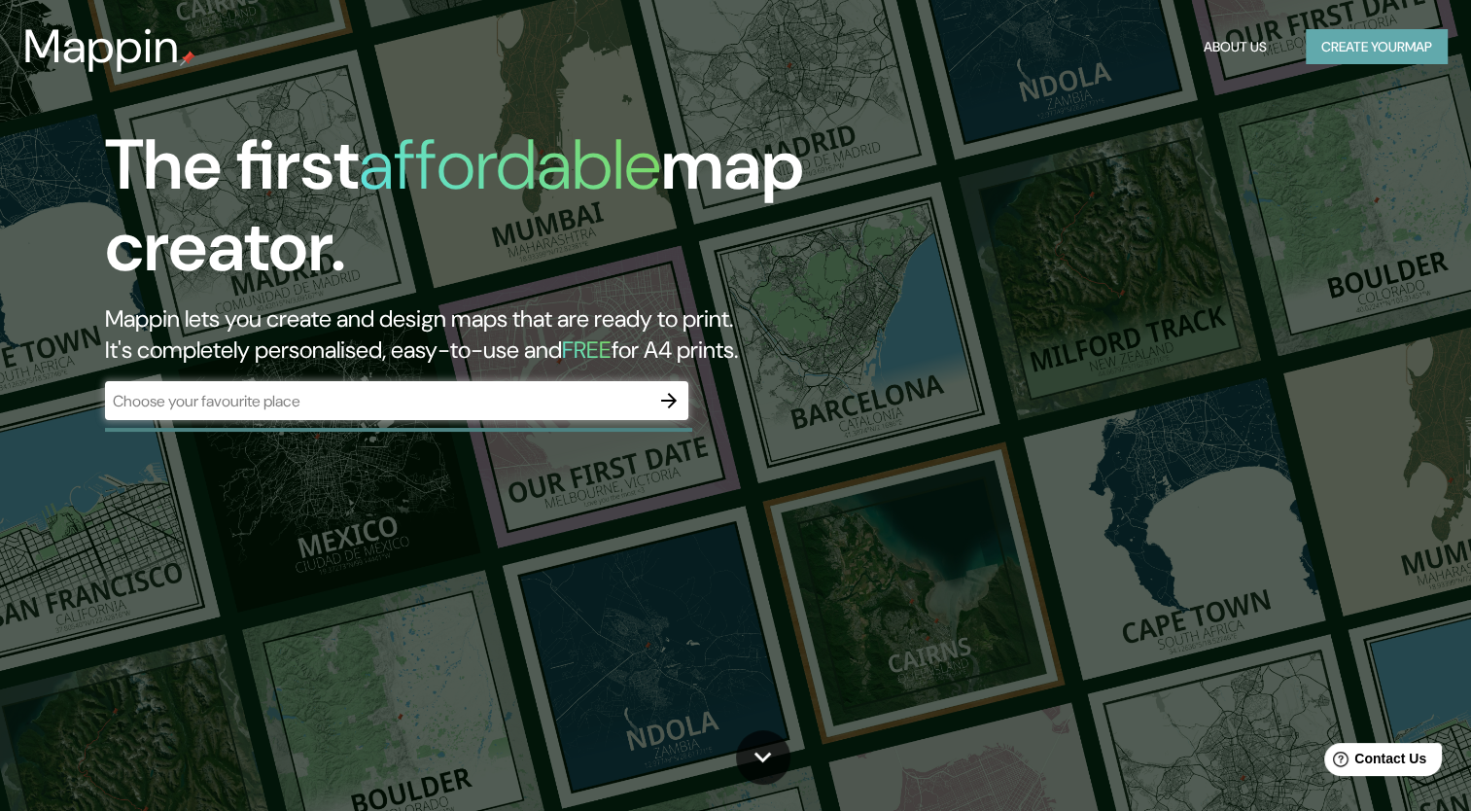
click at [1335, 60] on button "Create your map" at bounding box center [1377, 47] width 142 height 36
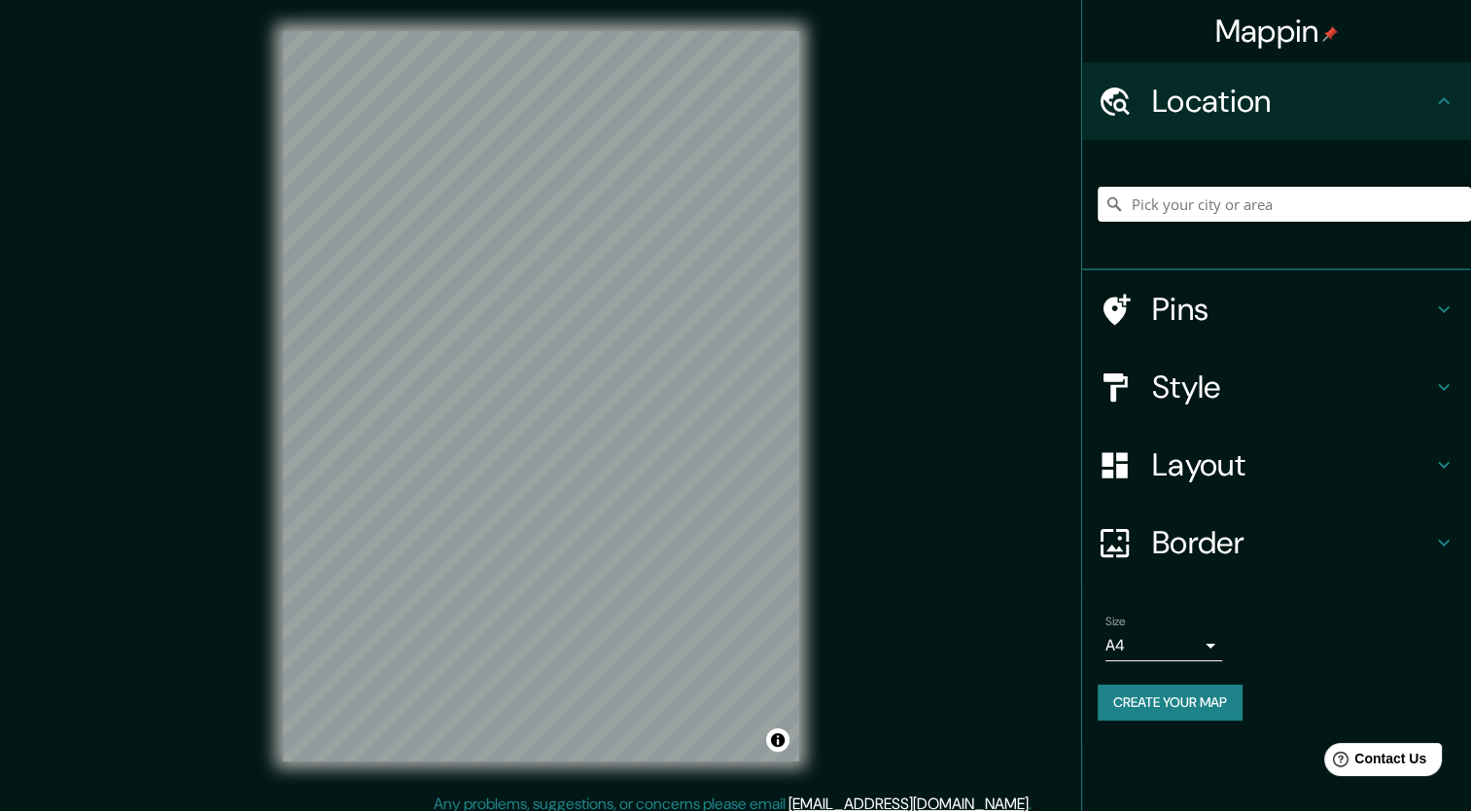
click at [1206, 202] on input "Pick your city or area" at bounding box center [1284, 204] width 373 height 35
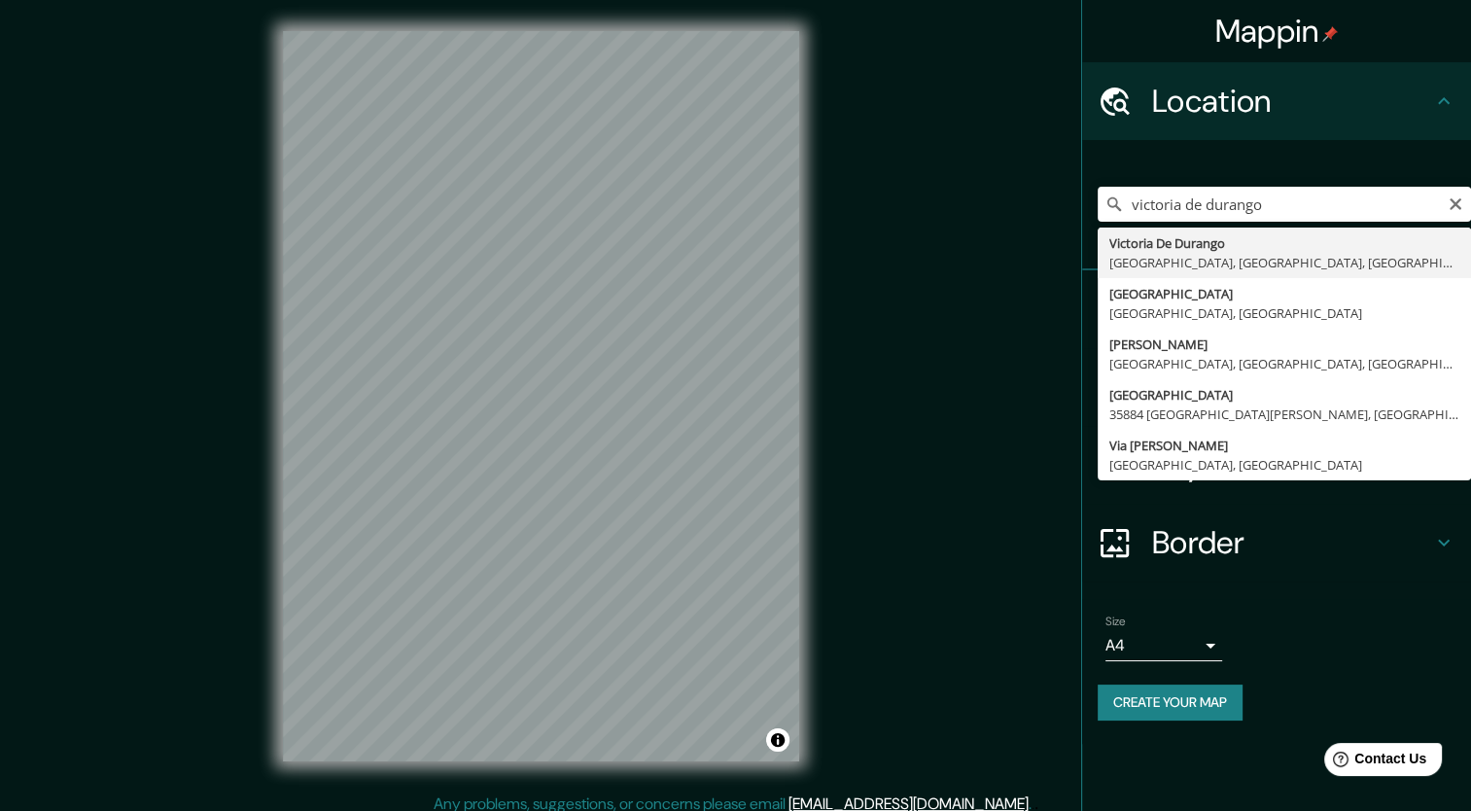
type input "[GEOGRAPHIC_DATA], [GEOGRAPHIC_DATA], [GEOGRAPHIC_DATA]"
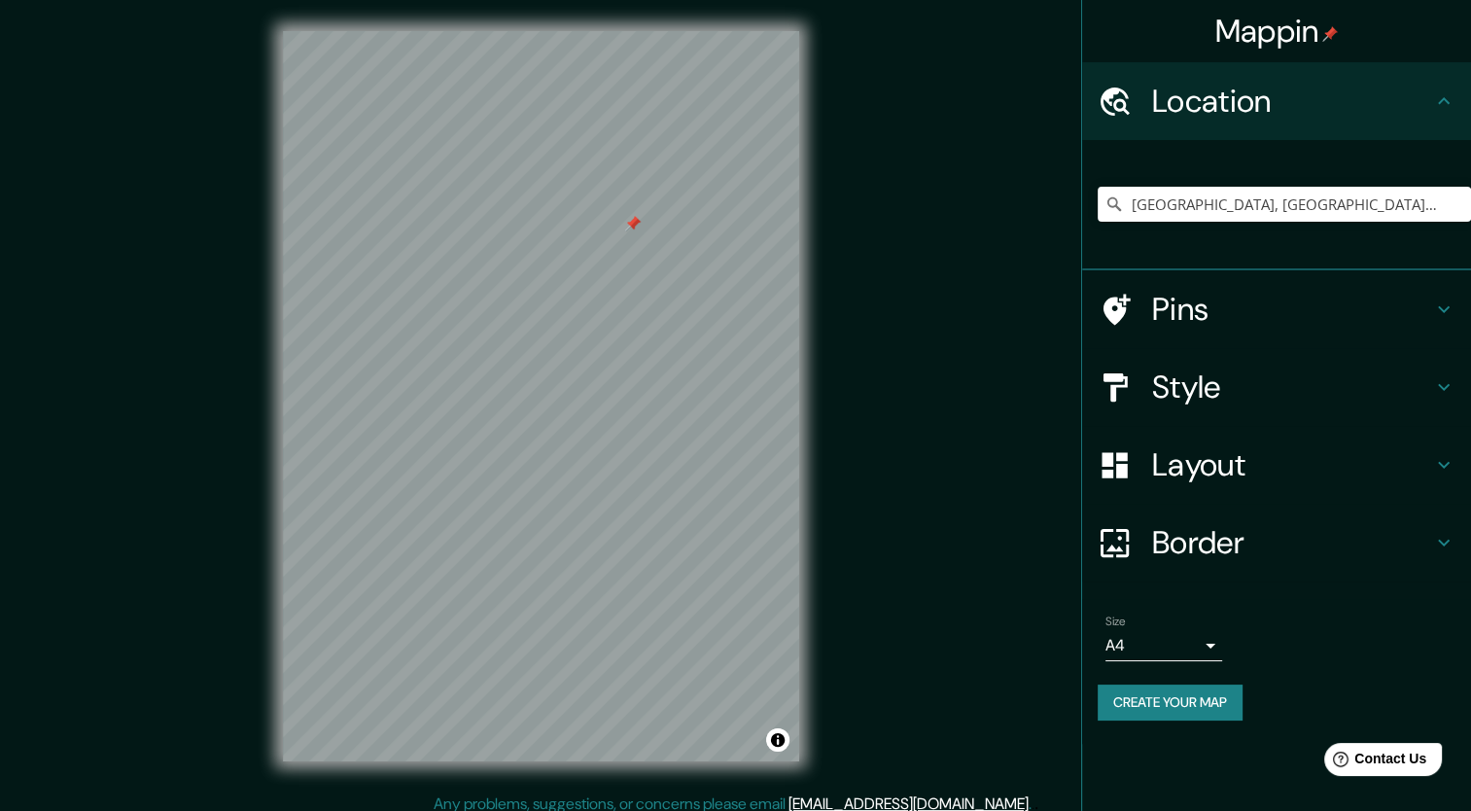
click at [628, 224] on div at bounding box center [633, 224] width 16 height 16
click at [630, 224] on div at bounding box center [633, 224] width 16 height 16
click at [502, 624] on div at bounding box center [498, 621] width 16 height 16
click at [497, 616] on div at bounding box center [496, 621] width 16 height 16
click at [1214, 385] on h4 "Style" at bounding box center [1292, 387] width 280 height 39
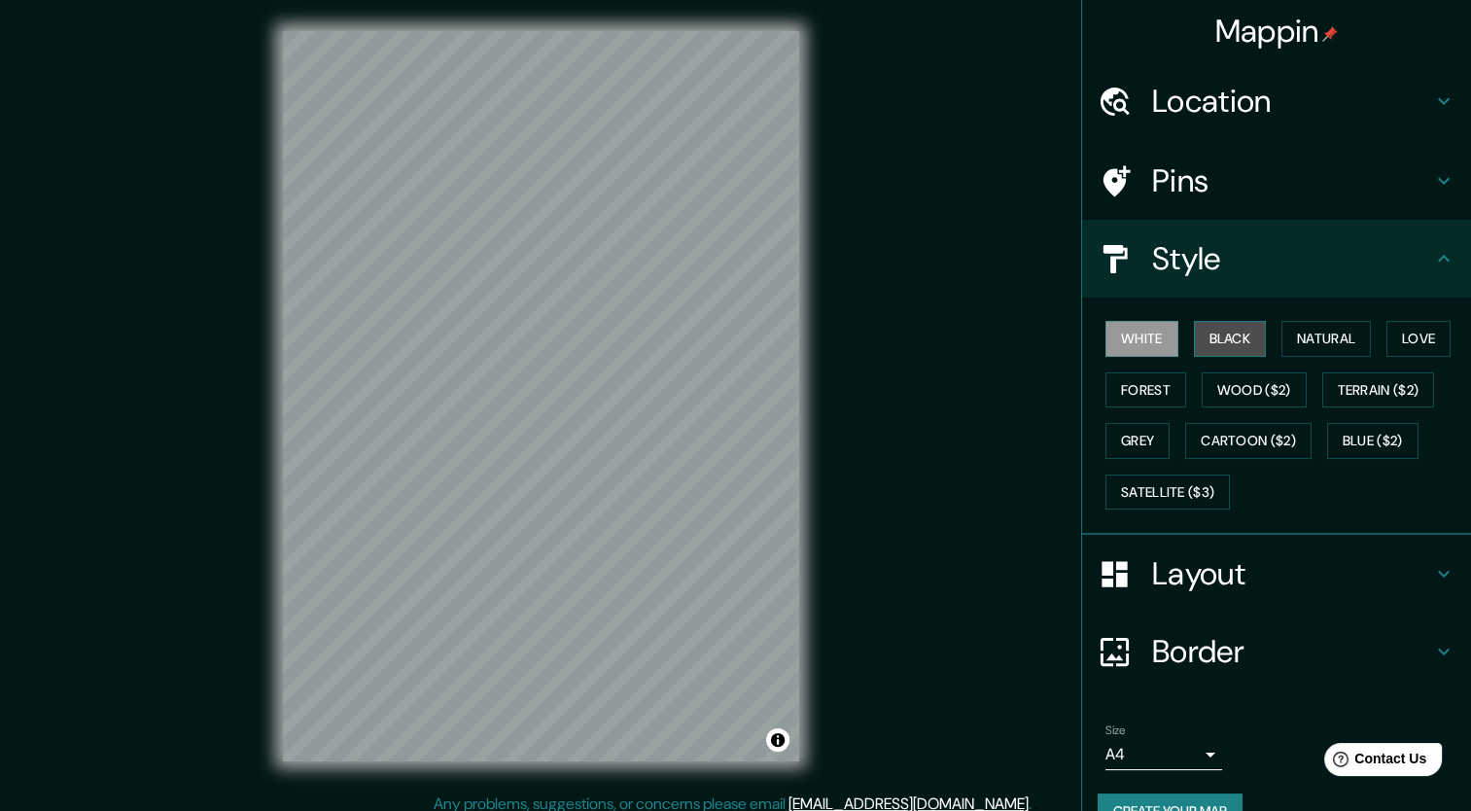
click at [1222, 342] on button "Black" at bounding box center [1230, 339] width 73 height 36
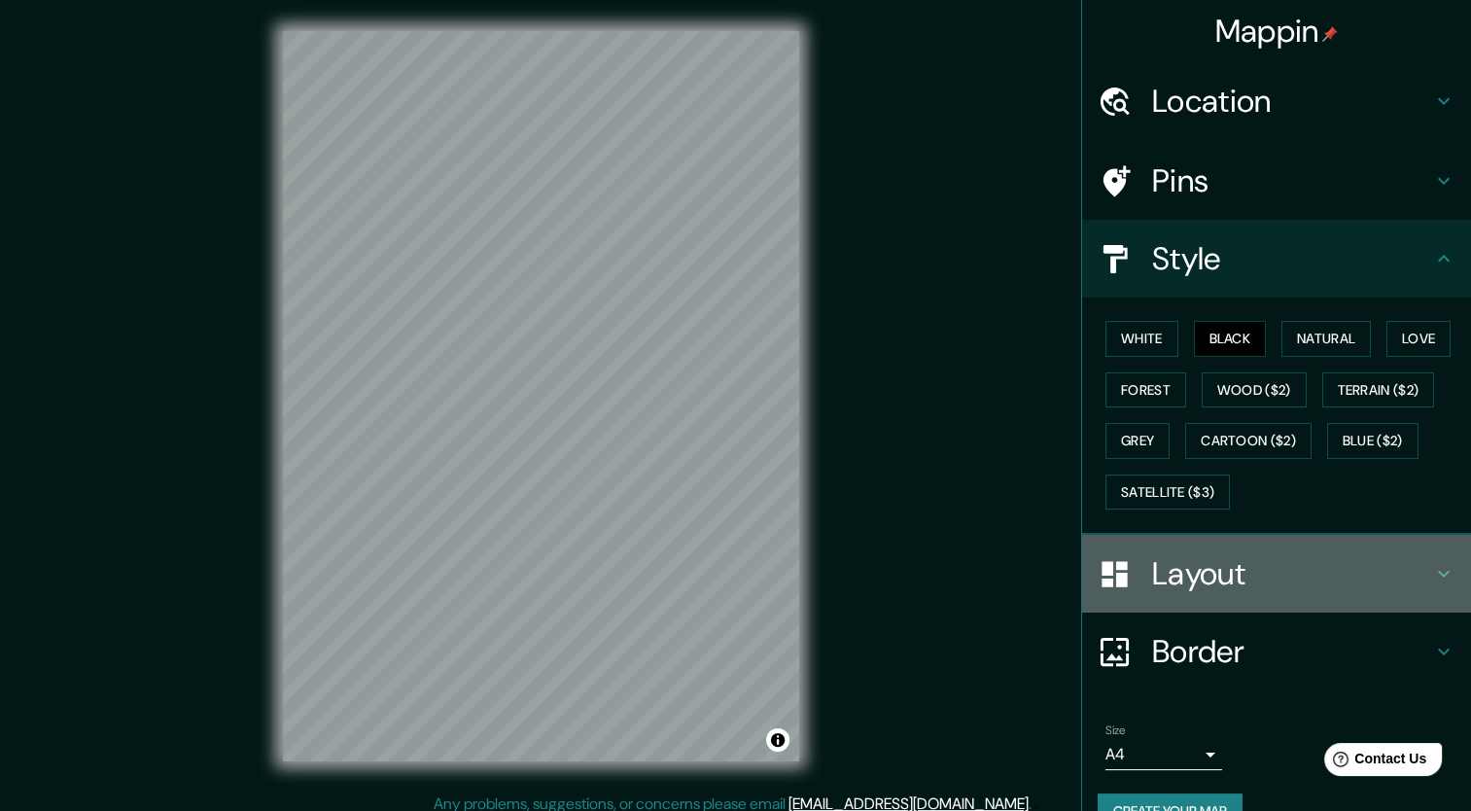
click at [1243, 581] on h4 "Layout" at bounding box center [1292, 573] width 280 height 39
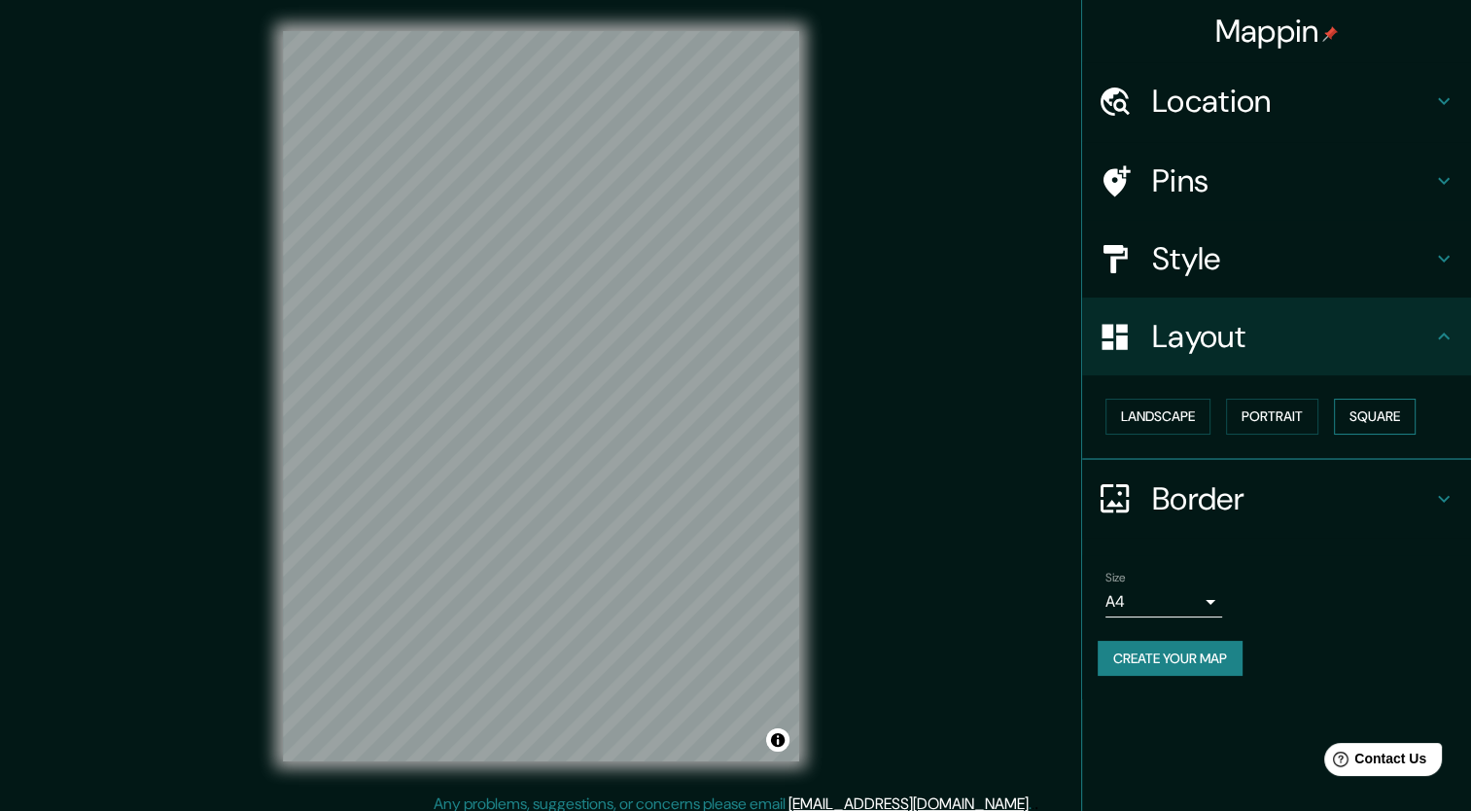
click at [1382, 415] on button "Square" at bounding box center [1375, 417] width 82 height 36
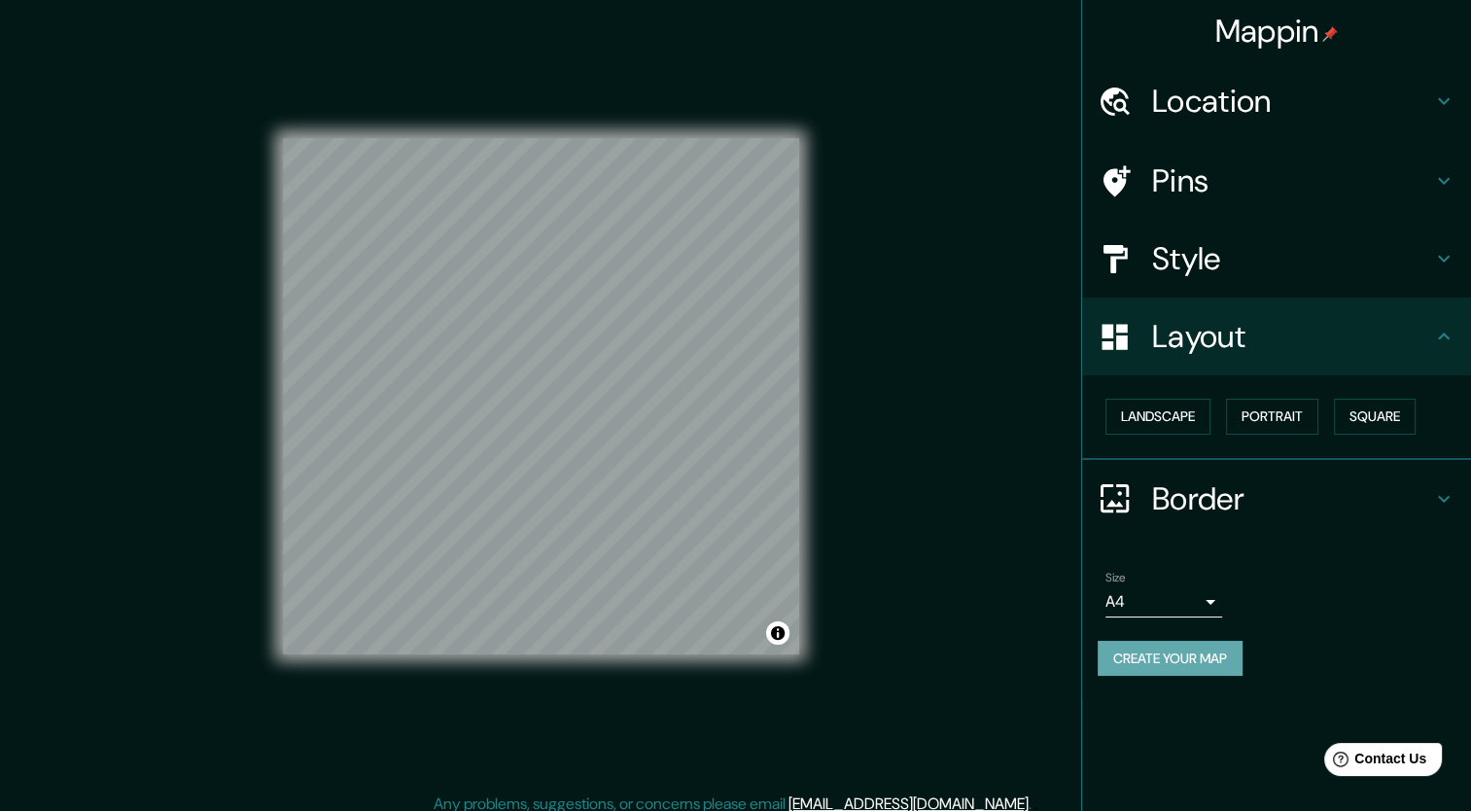
click at [1180, 655] on button "Create your map" at bounding box center [1170, 659] width 145 height 36
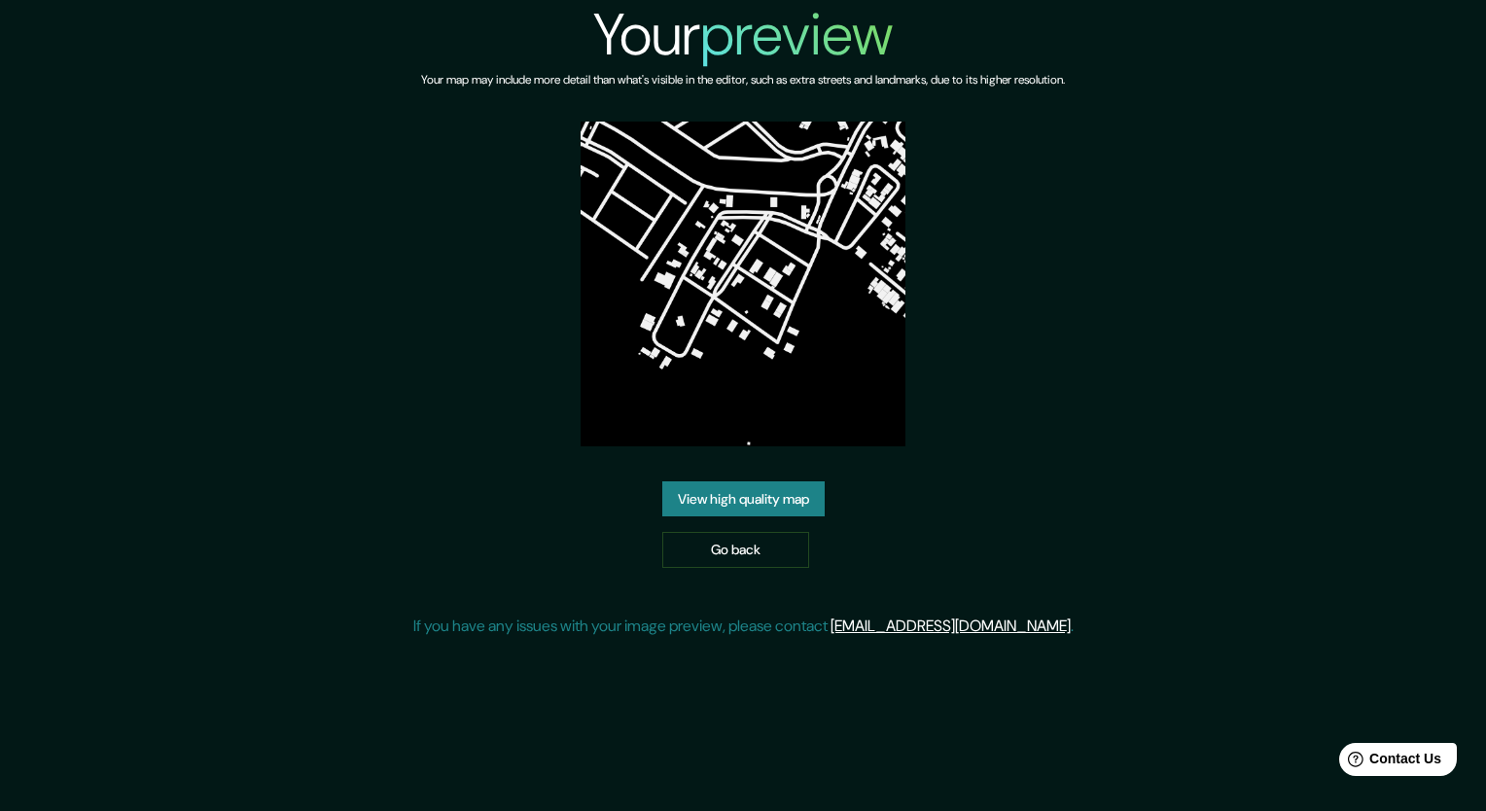
click at [738, 504] on link "View high quality map" at bounding box center [743, 499] width 162 height 36
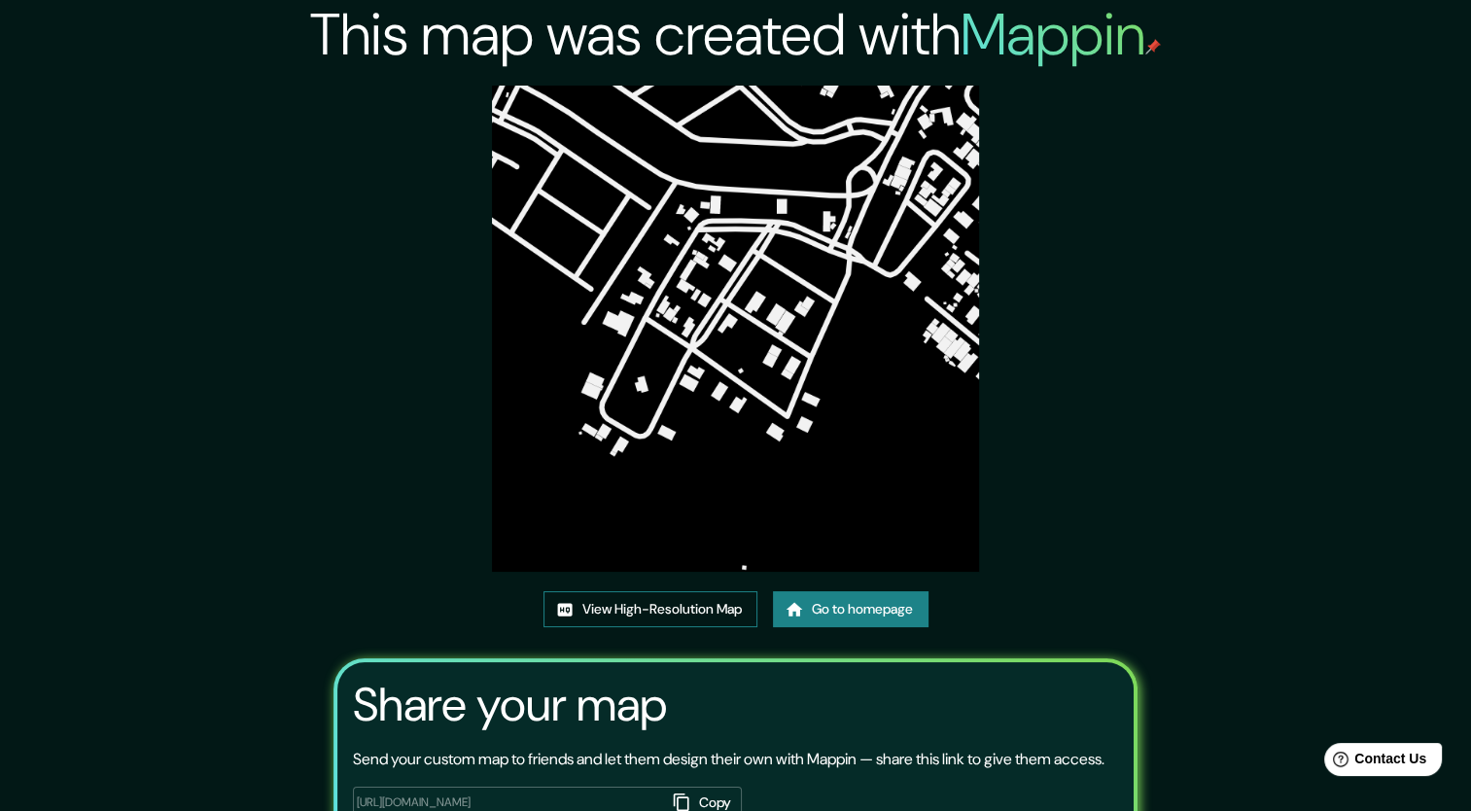
click at [612, 613] on link "View High-Resolution Map" at bounding box center [651, 609] width 214 height 36
click at [911, 613] on link "Go to homepage" at bounding box center [851, 609] width 156 height 36
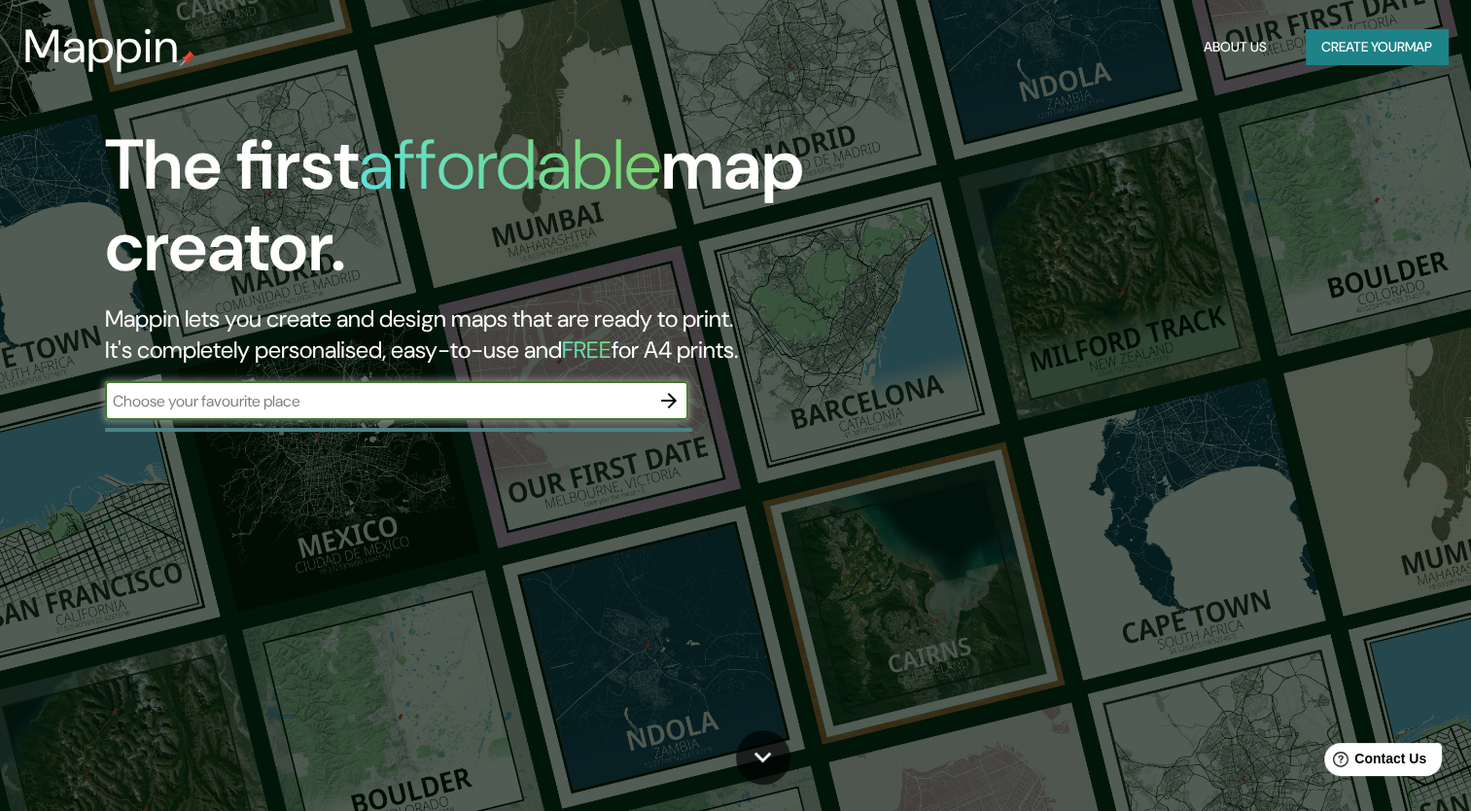
click at [1393, 53] on button "Create your map" at bounding box center [1377, 47] width 142 height 36
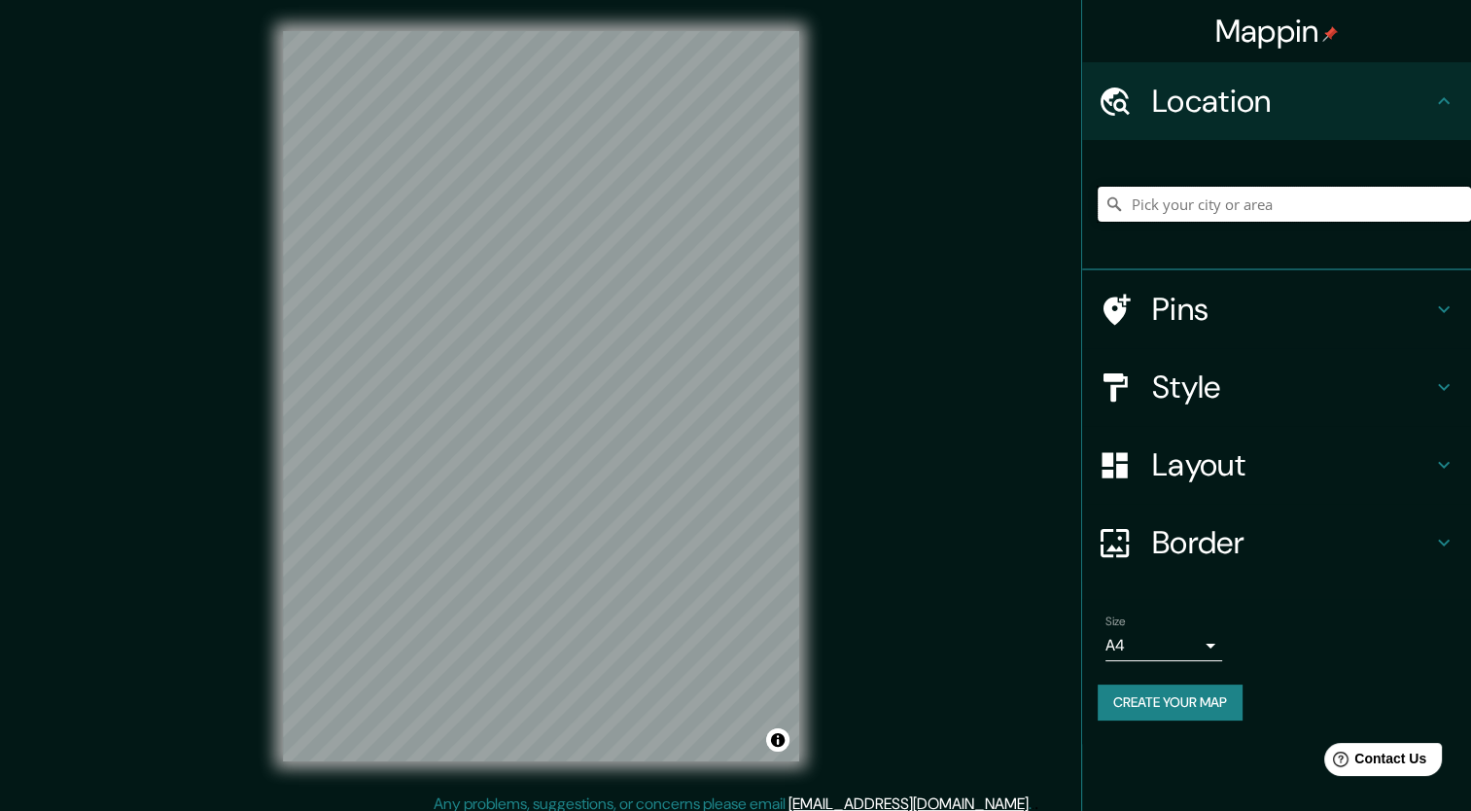
click at [1178, 208] on input "Pick your city or area" at bounding box center [1284, 204] width 373 height 35
type input "Victoria De Durango, 34217 Durango, Durango, México"
click at [1217, 461] on h4 "Layout" at bounding box center [1292, 464] width 280 height 39
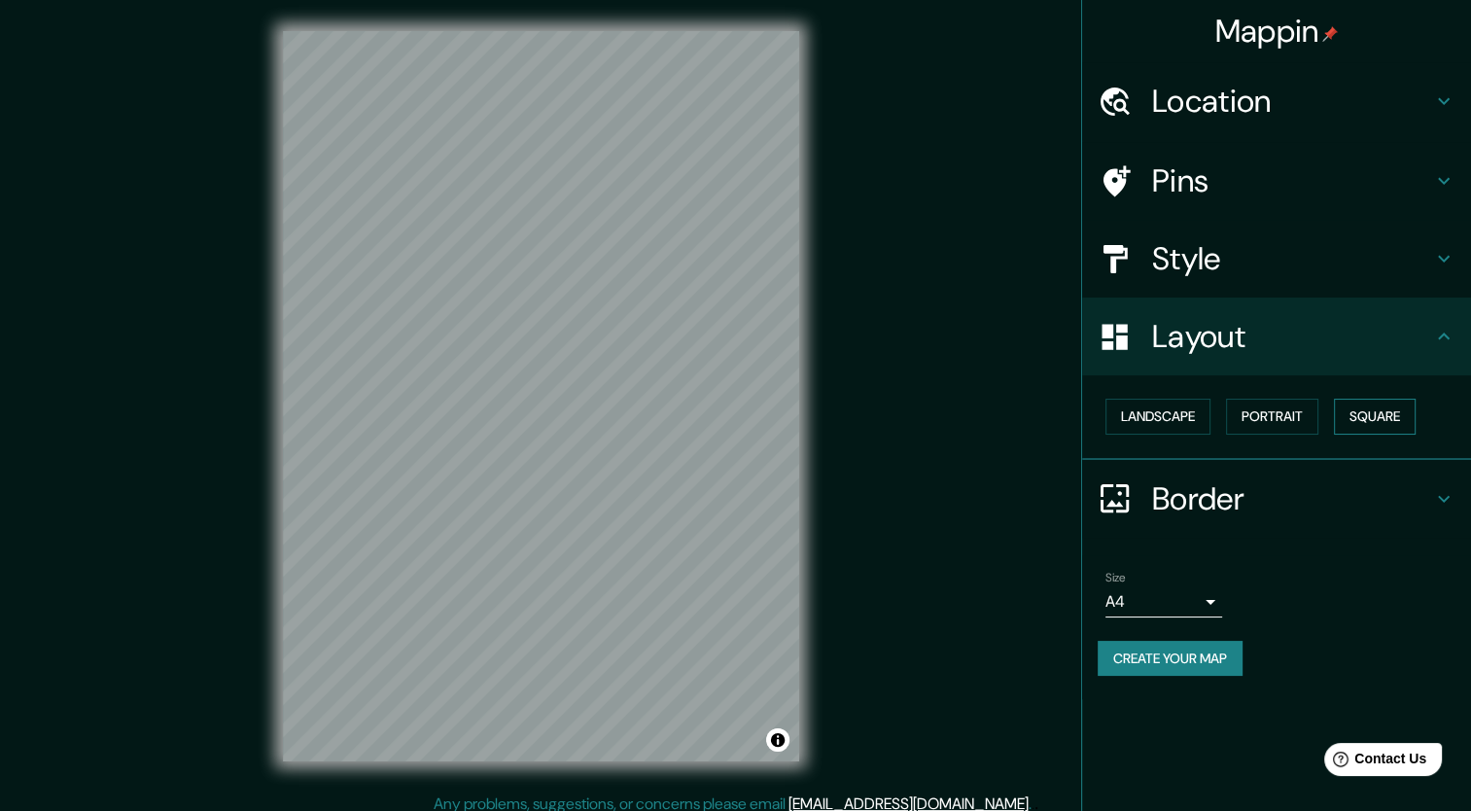
click at [1375, 402] on button "Square" at bounding box center [1375, 417] width 82 height 36
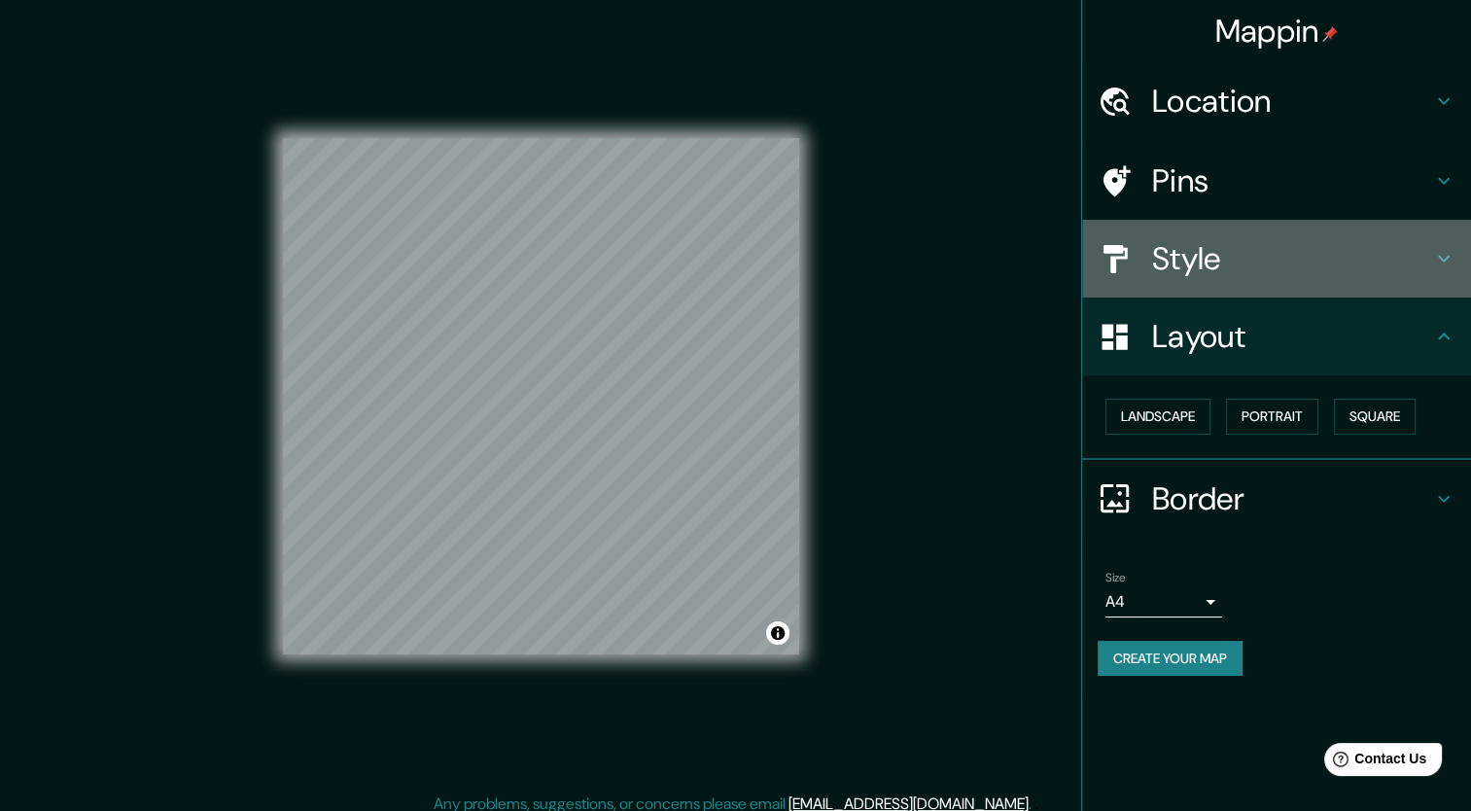
click at [1214, 261] on h4 "Style" at bounding box center [1292, 258] width 280 height 39
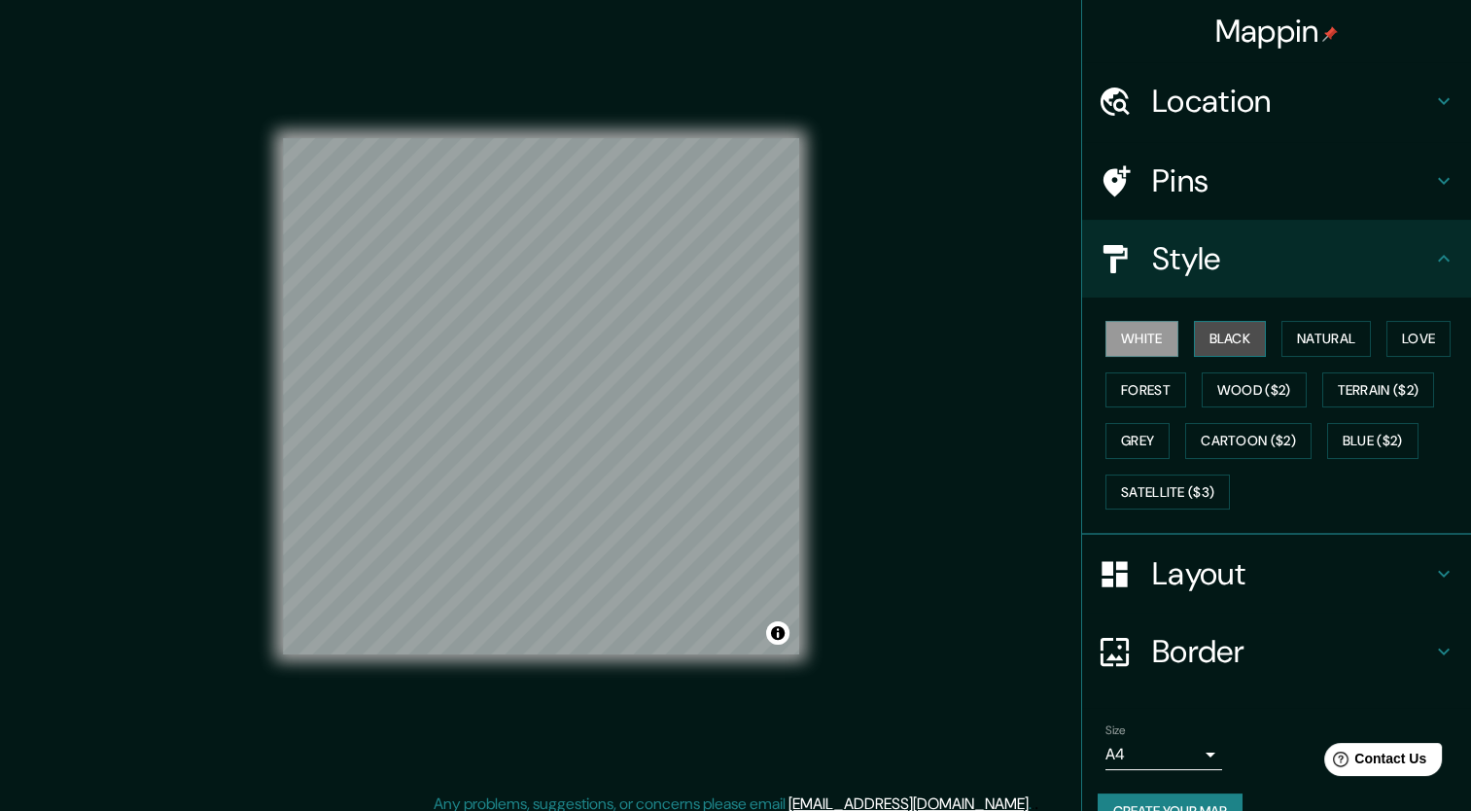
click at [1215, 332] on button "Black" at bounding box center [1230, 339] width 73 height 36
click at [1343, 326] on button "Natural" at bounding box center [1326, 339] width 89 height 36
click at [1161, 326] on button "White" at bounding box center [1142, 339] width 73 height 36
click at [1391, 330] on button "Love" at bounding box center [1419, 339] width 64 height 36
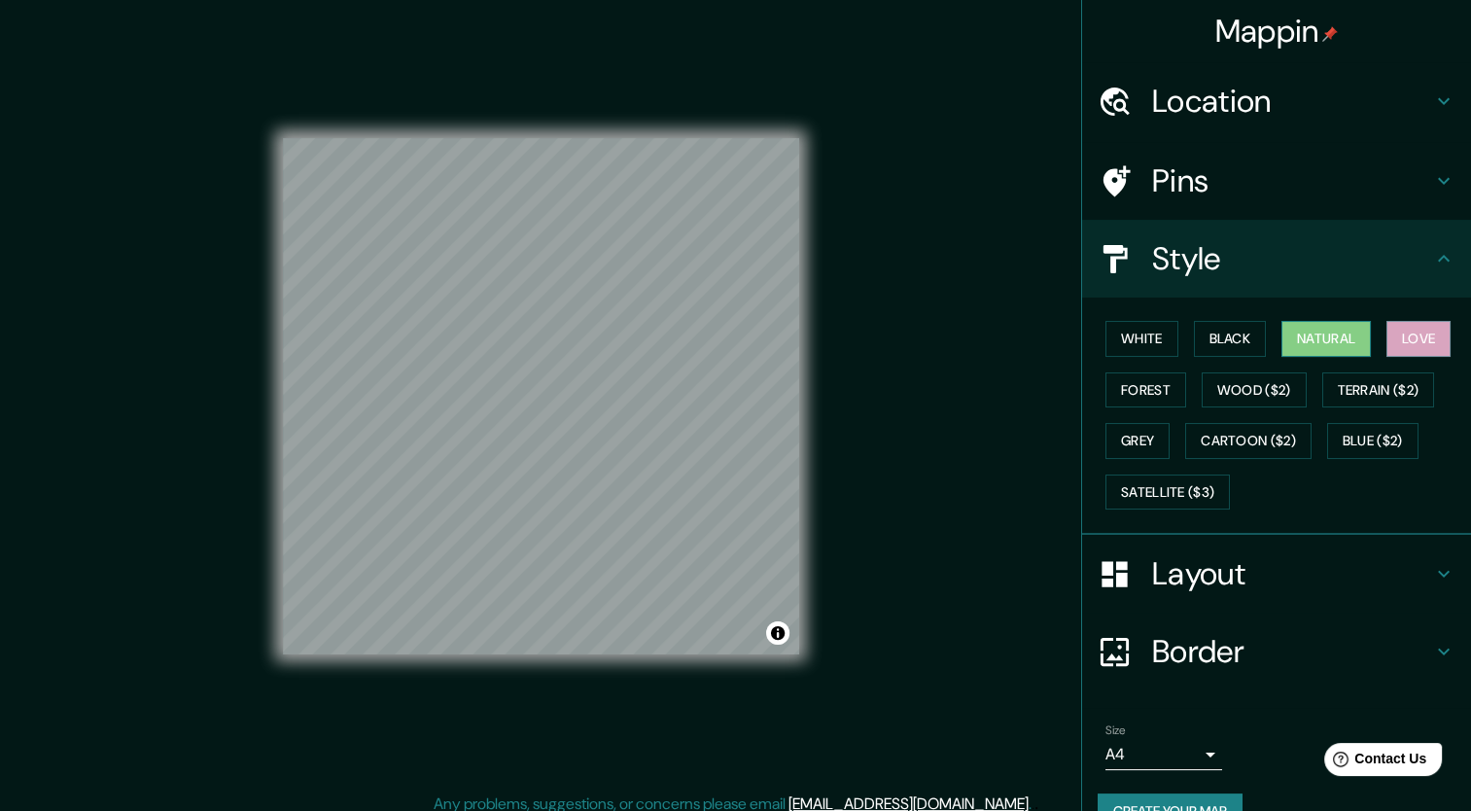
click at [1287, 329] on button "Natural" at bounding box center [1326, 339] width 89 height 36
click at [1177, 799] on button "Create your map" at bounding box center [1170, 811] width 145 height 36
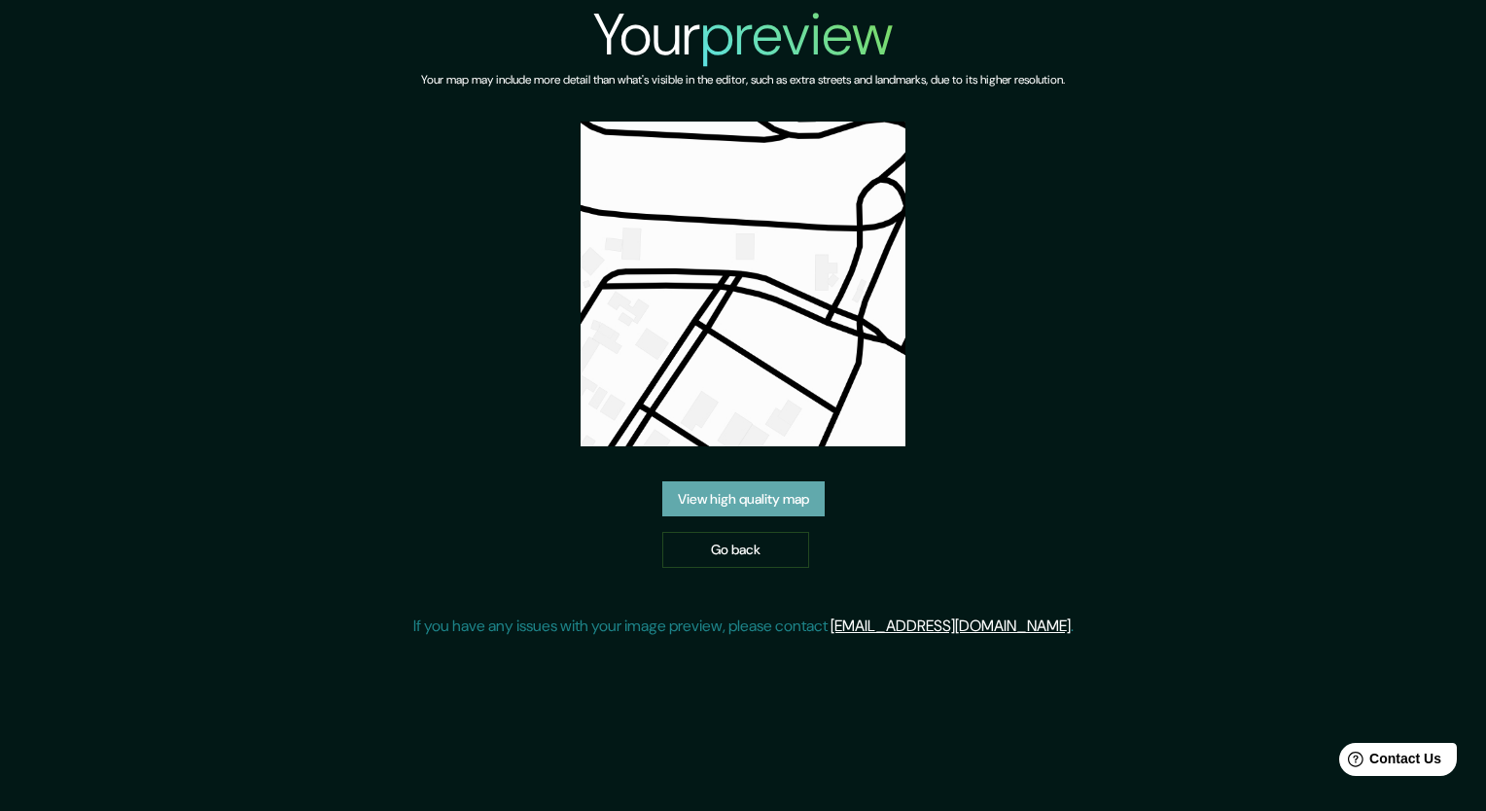
click at [740, 508] on link "View high quality map" at bounding box center [743, 499] width 162 height 36
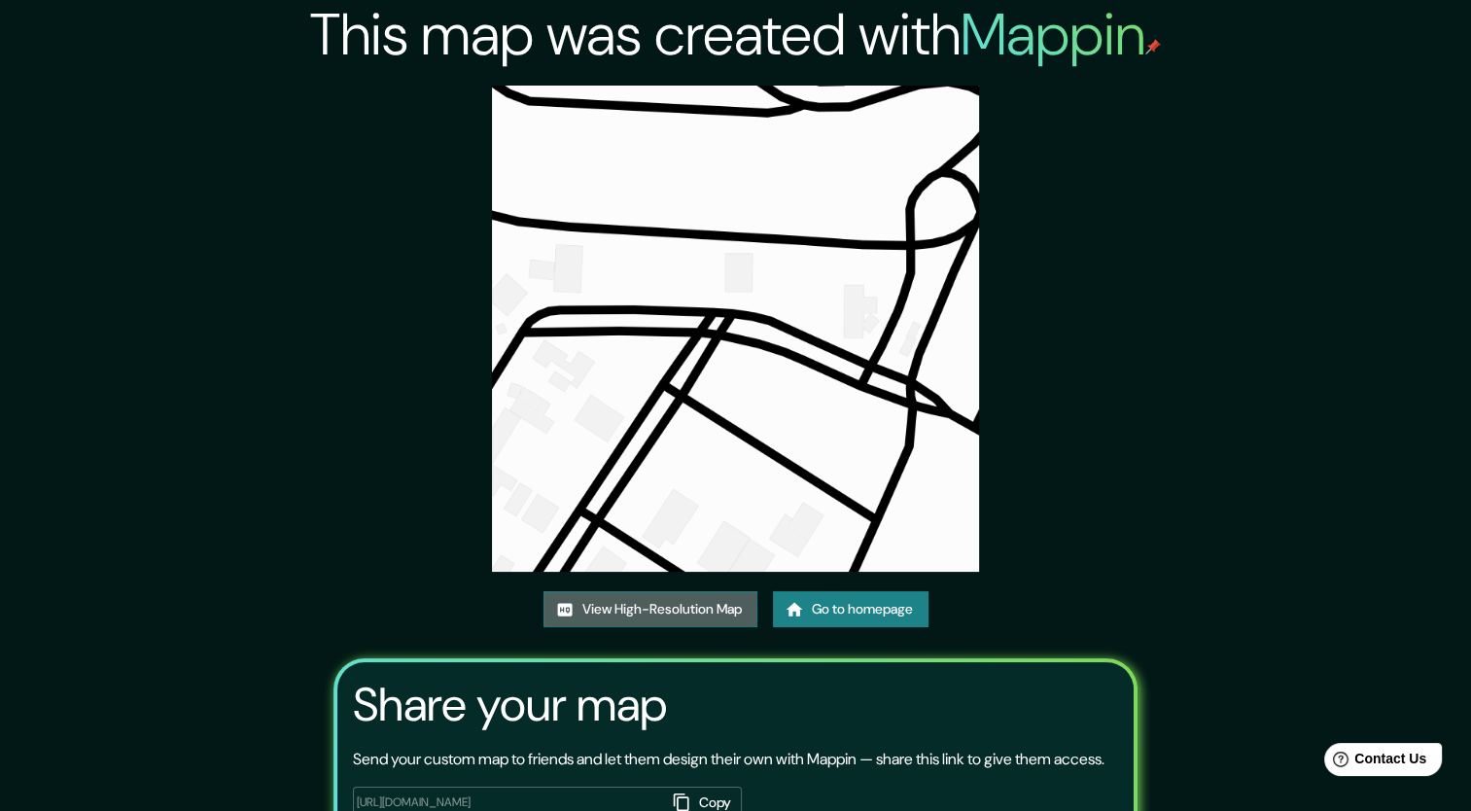
click at [626, 613] on link "View High-Resolution Map" at bounding box center [651, 609] width 214 height 36
